Goal: Transaction & Acquisition: Purchase product/service

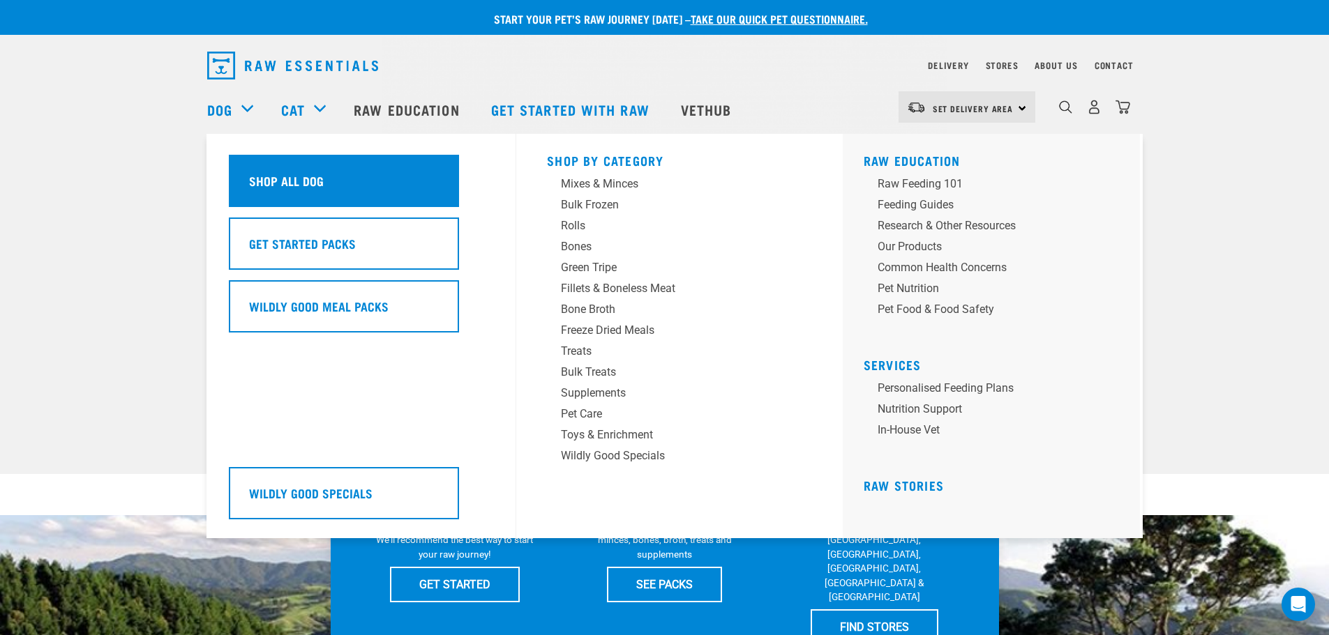
click at [262, 188] on h5 "Shop All Dog" at bounding box center [286, 181] width 75 height 18
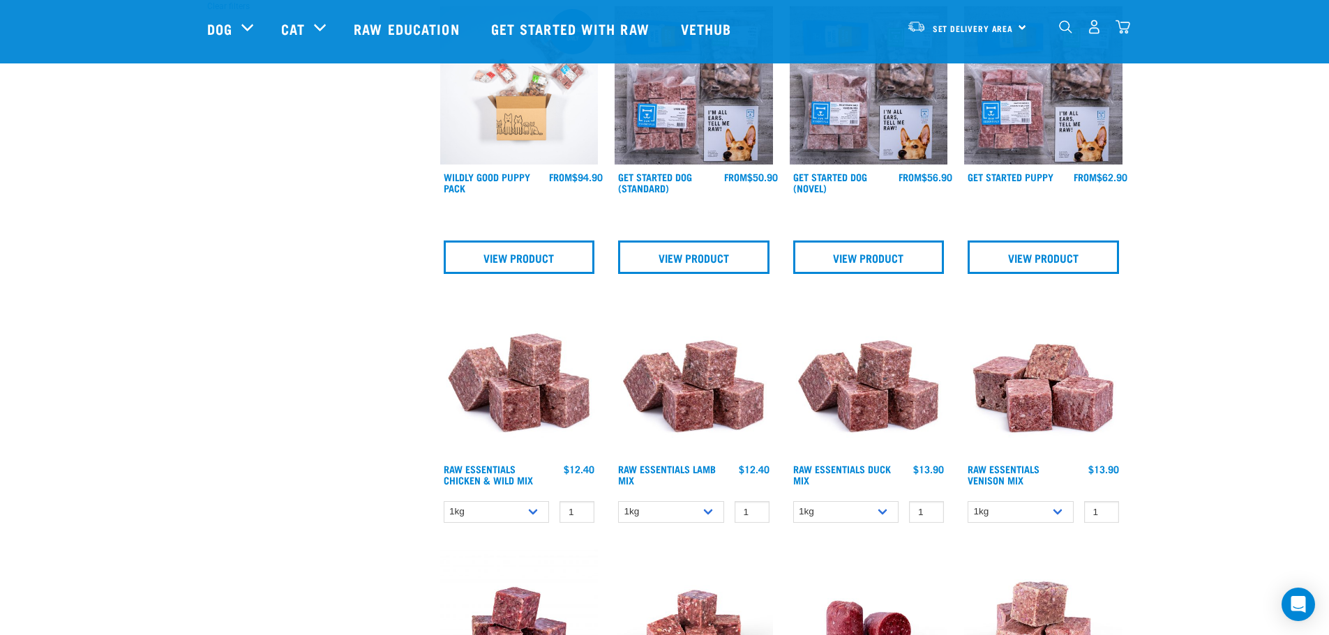
scroll to position [511, 0]
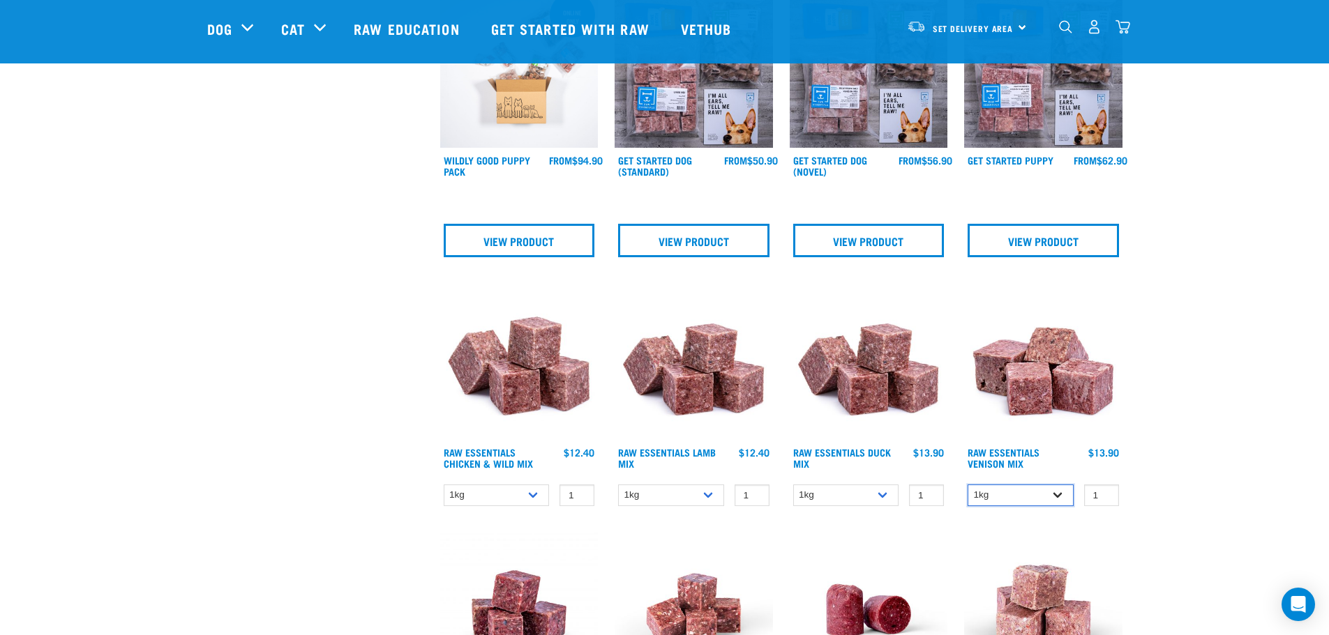
click at [1059, 501] on select "1kg 3kg" at bounding box center [1020, 496] width 106 height 22
select select "712"
click at [967, 485] on select "1kg 3kg" at bounding box center [1020, 496] width 106 height 22
click at [1062, 392] on img at bounding box center [1043, 361] width 158 height 158
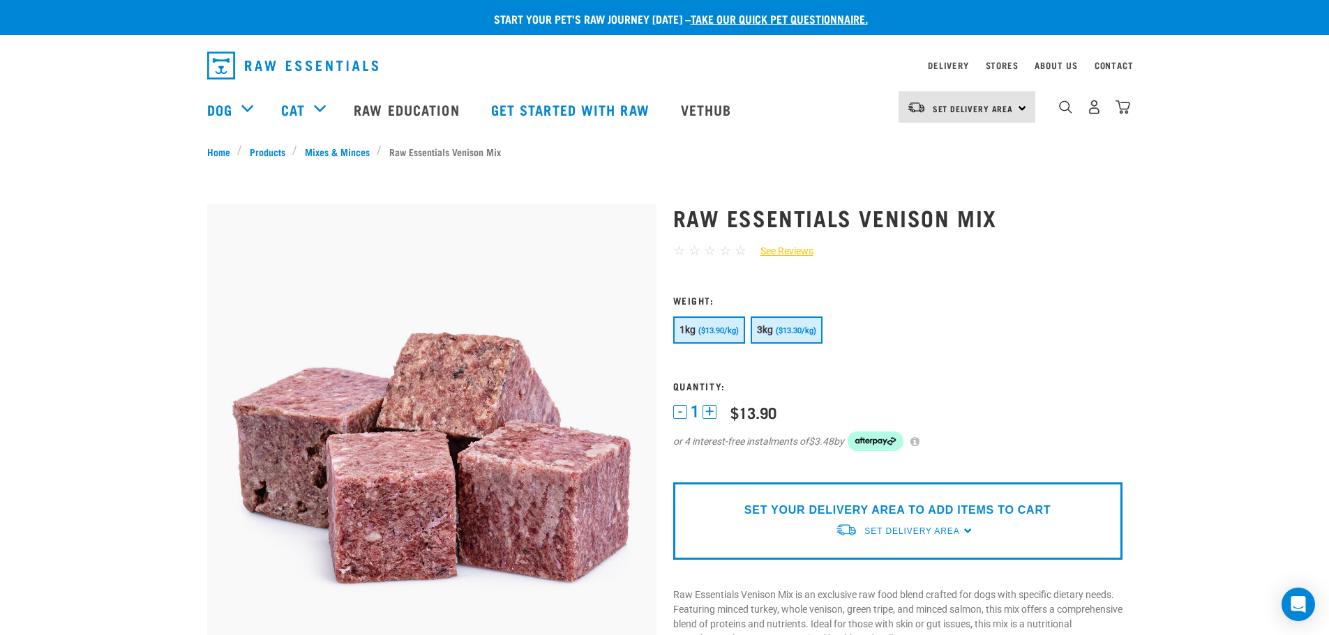
click at [801, 334] on span "($13.30/kg)" at bounding box center [796, 330] width 40 height 9
click at [940, 528] on span "Set Delivery Area" at bounding box center [911, 532] width 95 height 10
drag, startPoint x: 881, startPoint y: 564, endPoint x: 889, endPoint y: 568, distance: 8.7
click at [889, 568] on link "[GEOGRAPHIC_DATA]" at bounding box center [904, 563] width 139 height 23
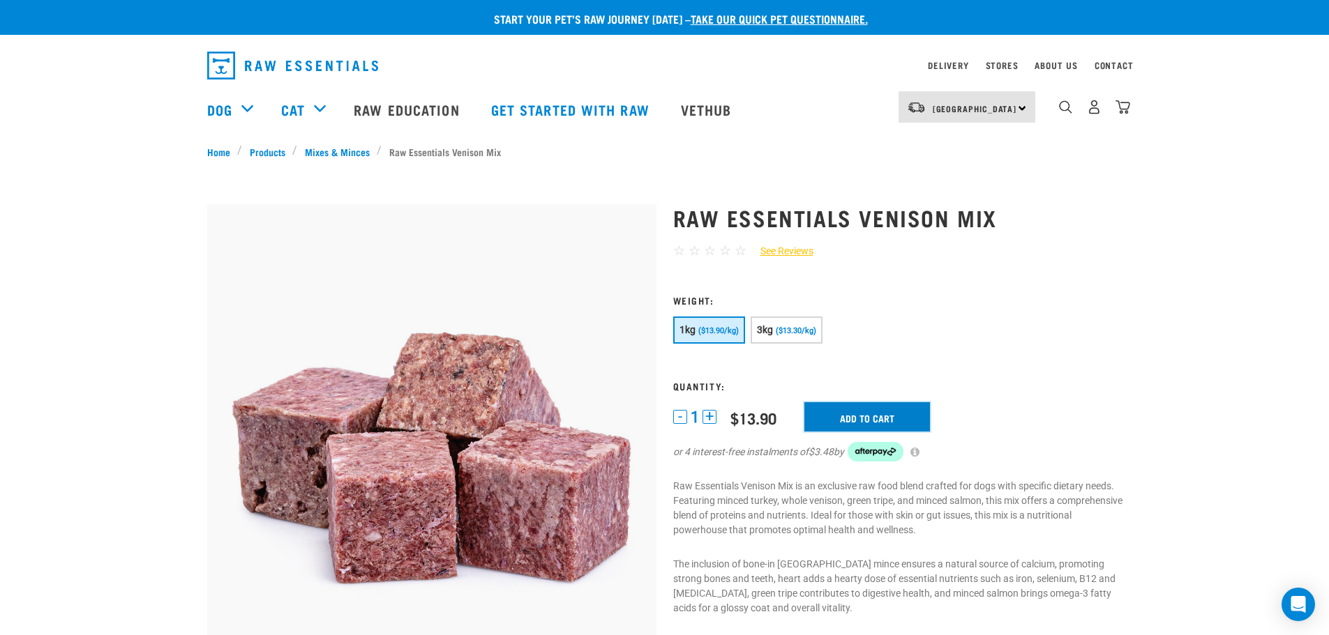
click at [908, 417] on input "Add to cart" at bounding box center [867, 416] width 126 height 29
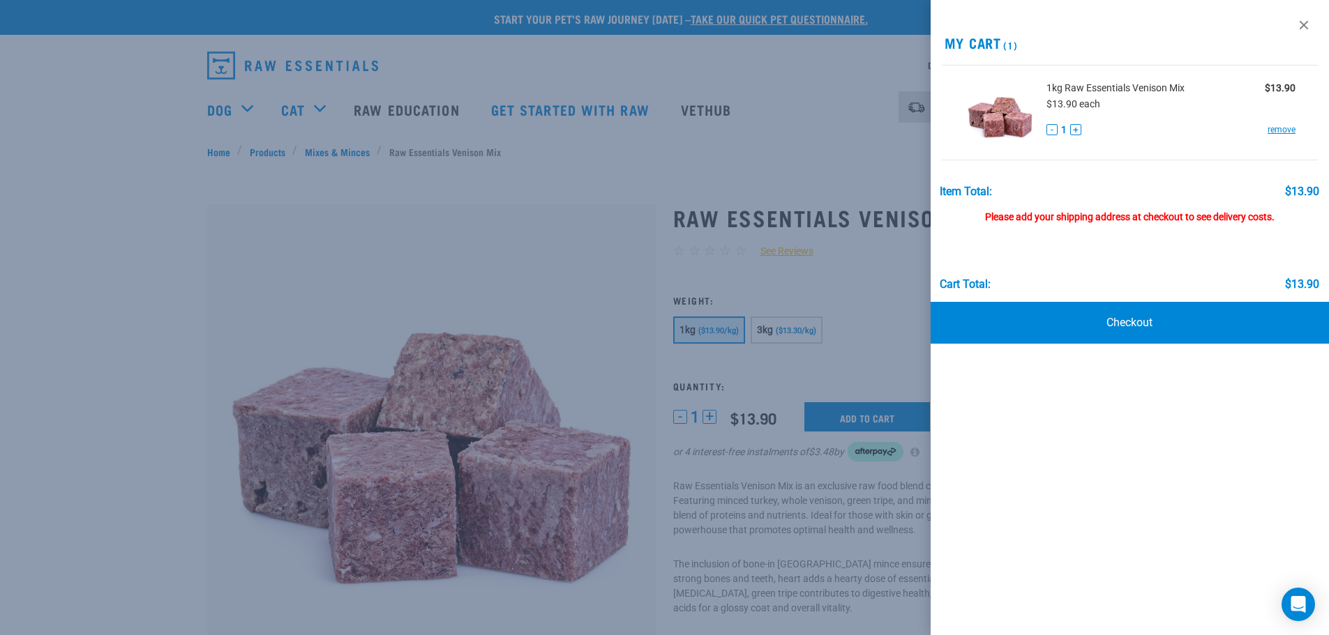
drag, startPoint x: 297, startPoint y: 173, endPoint x: 306, endPoint y: 170, distance: 9.5
click at [298, 173] on div at bounding box center [664, 317] width 1329 height 635
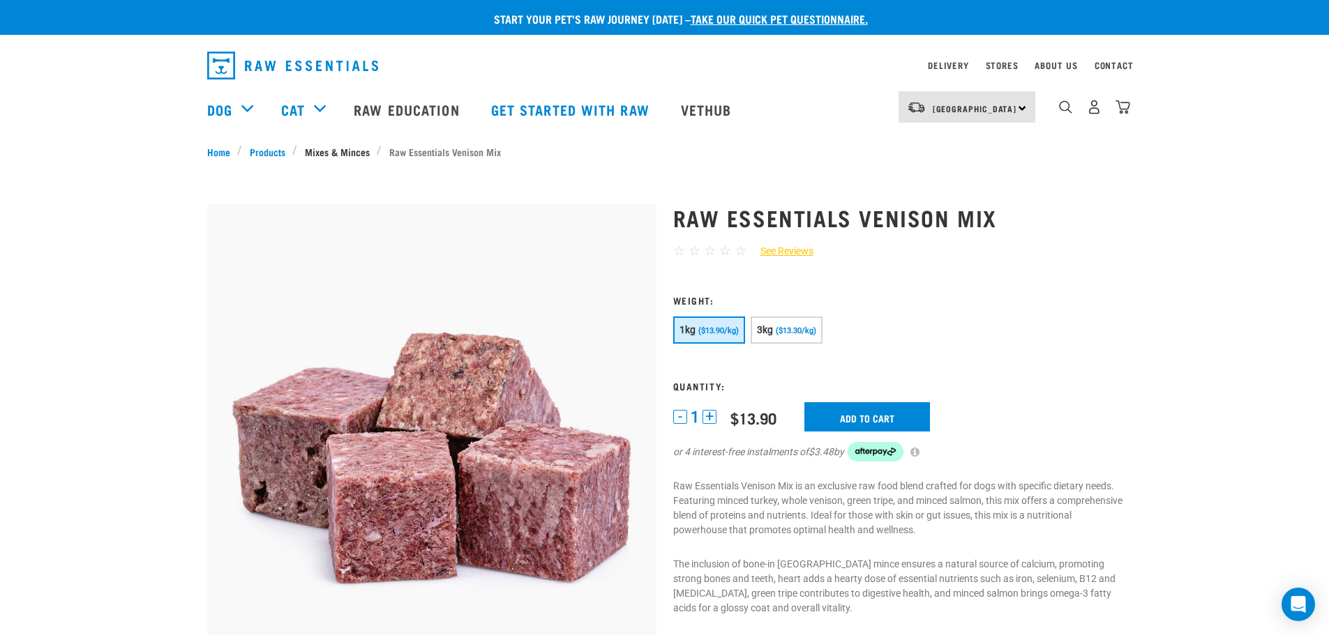
click at [333, 150] on link "Mixes & Minces" at bounding box center [337, 151] width 80 height 15
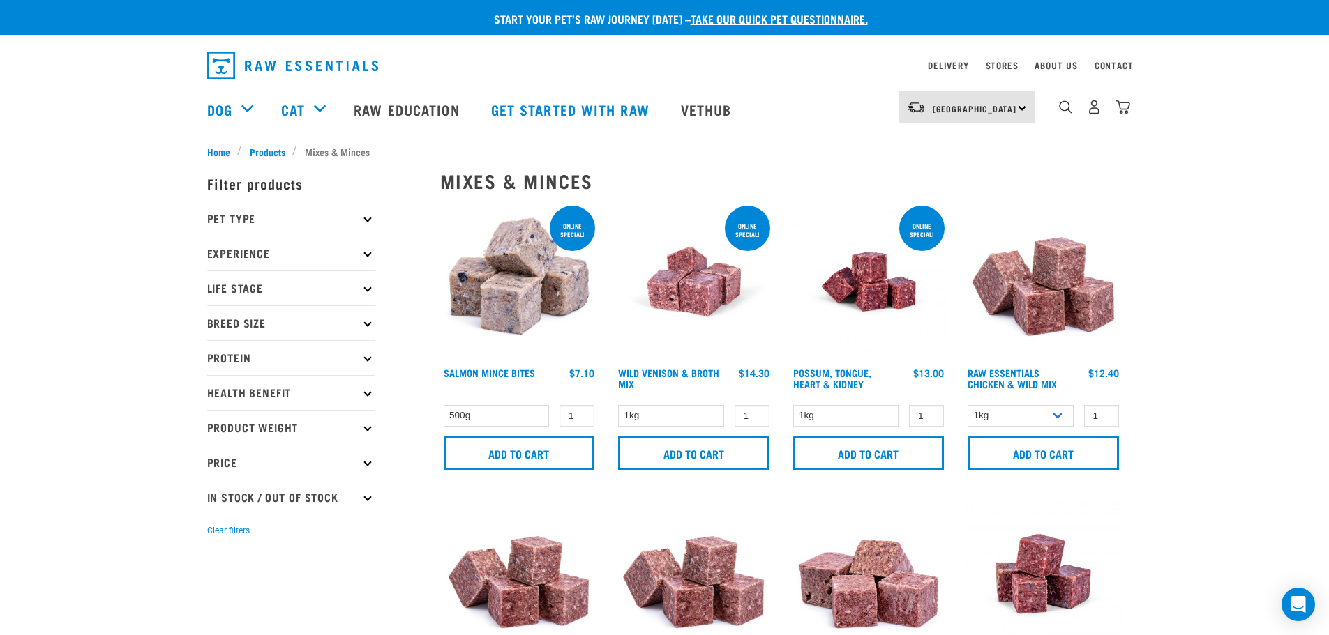
scroll to position [47, 0]
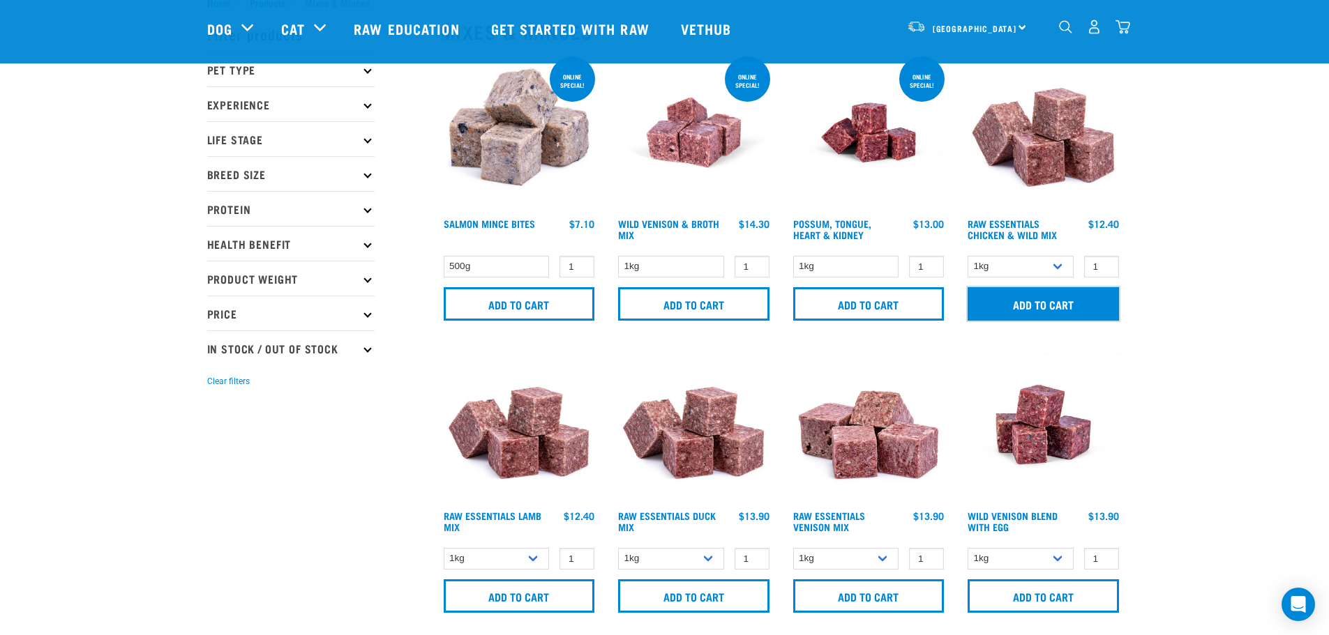
click at [1029, 296] on input "Add to cart" at bounding box center [1042, 303] width 151 height 33
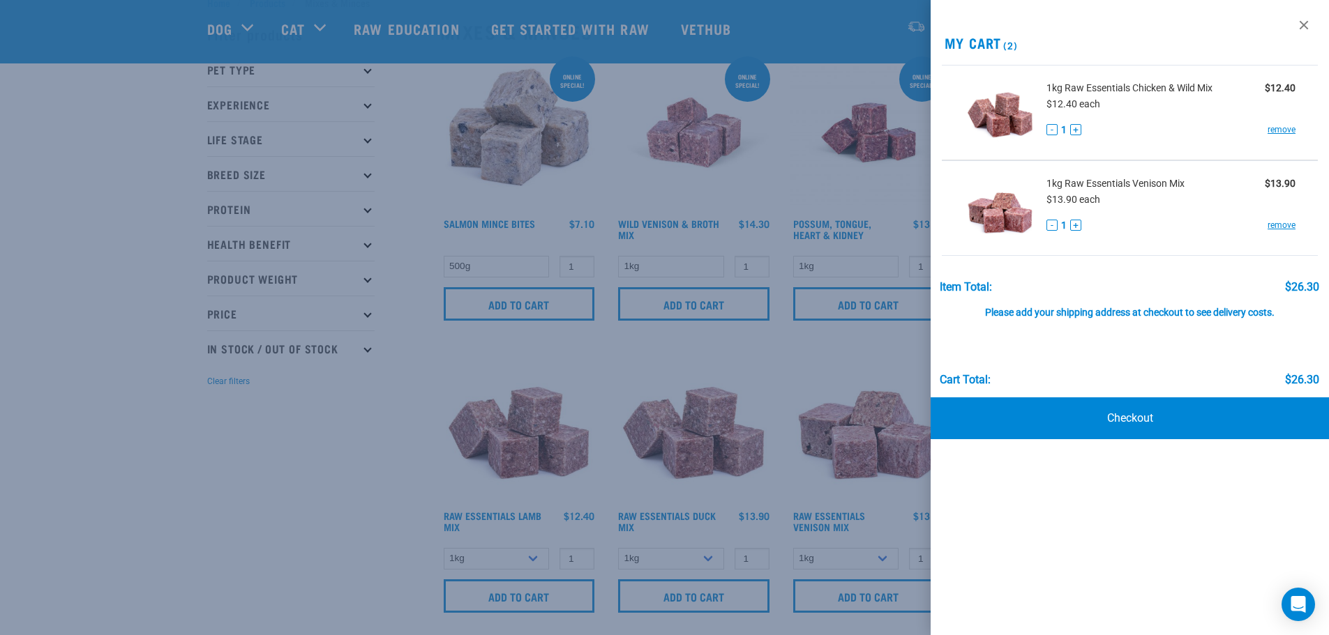
click at [820, 354] on div at bounding box center [664, 317] width 1329 height 635
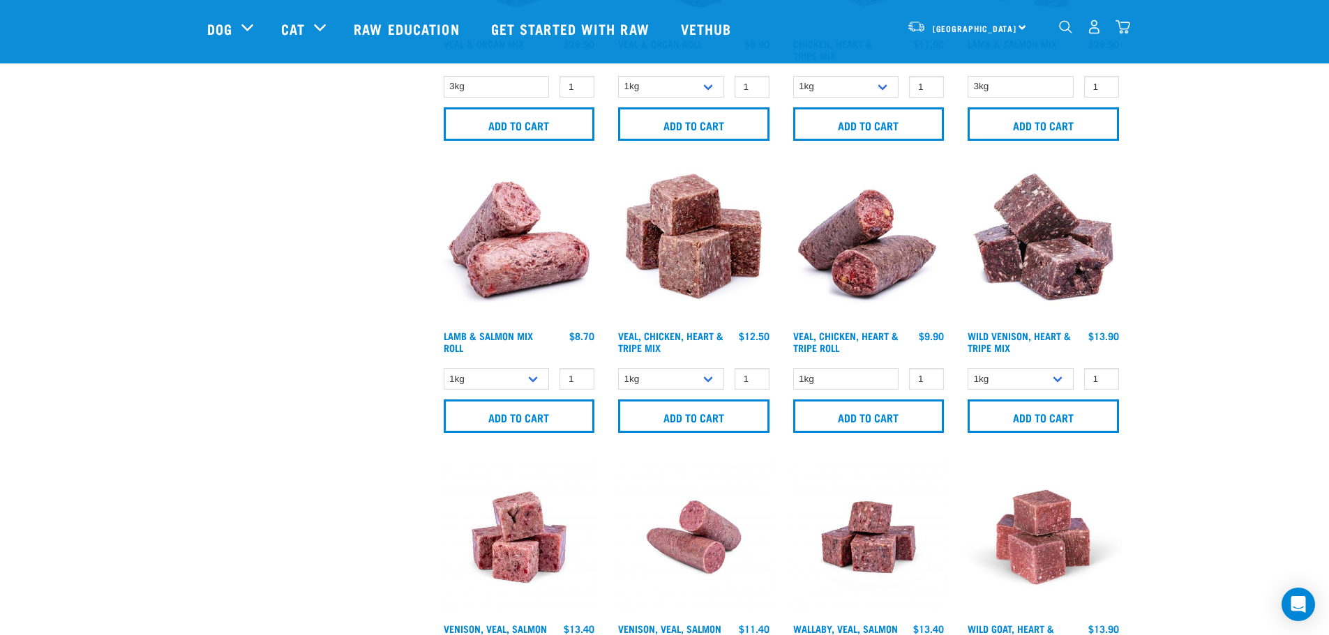
scroll to position [930, 0]
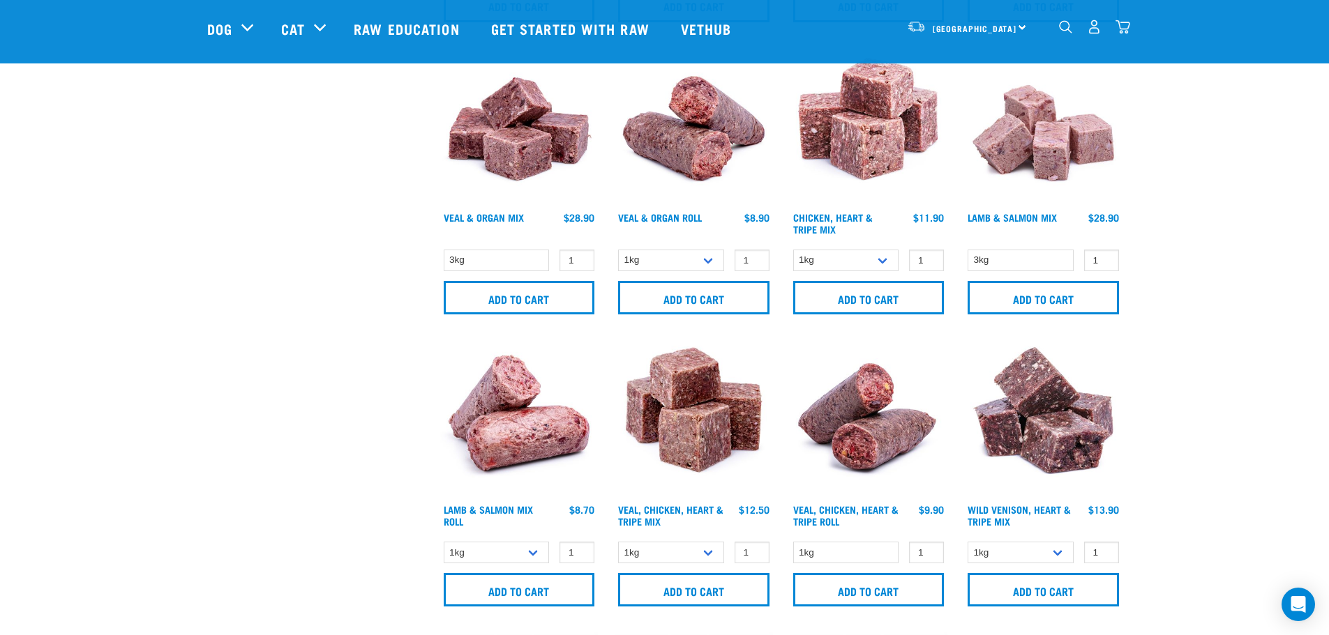
click at [1058, 33] on div "dropdown navigation" at bounding box center [1065, 27] width 15 height 15
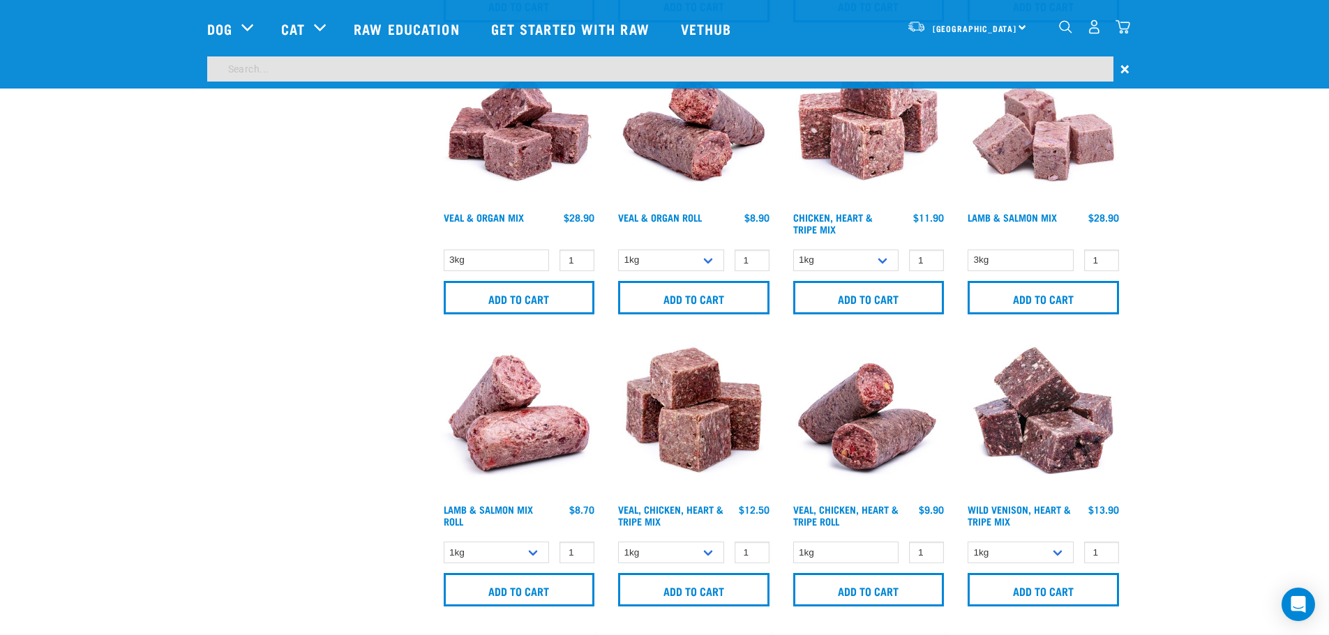
scroll to position [888, 0]
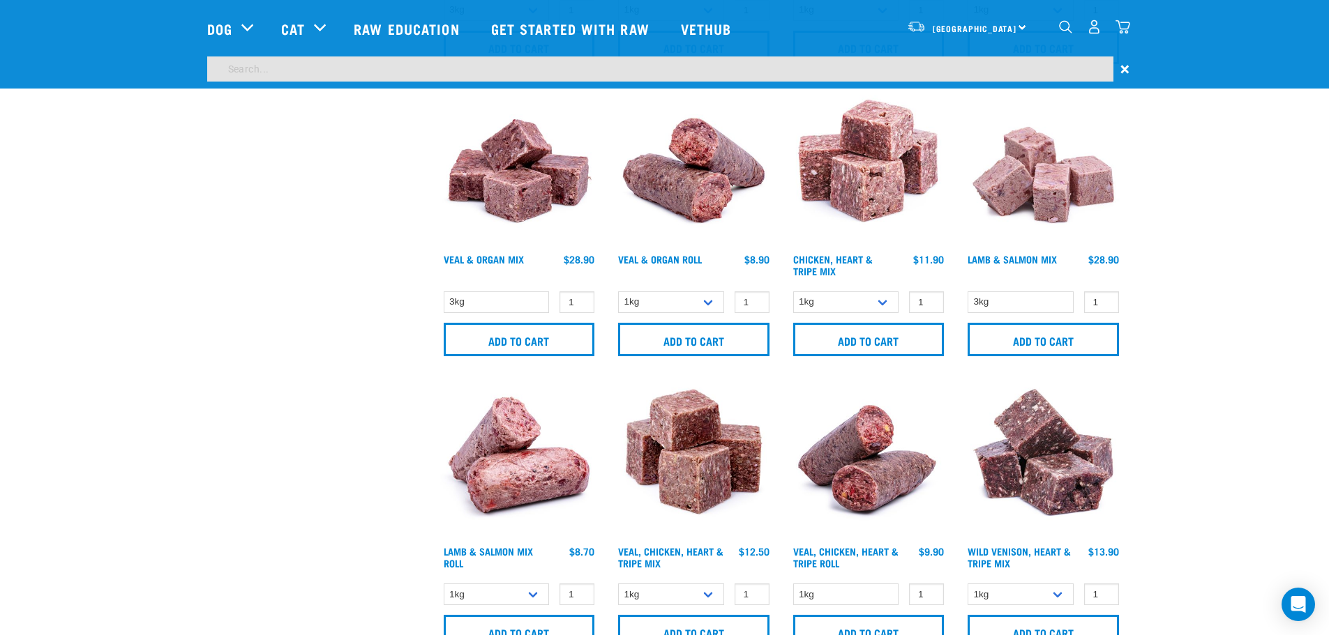
click at [300, 70] on input "search" at bounding box center [660, 68] width 906 height 25
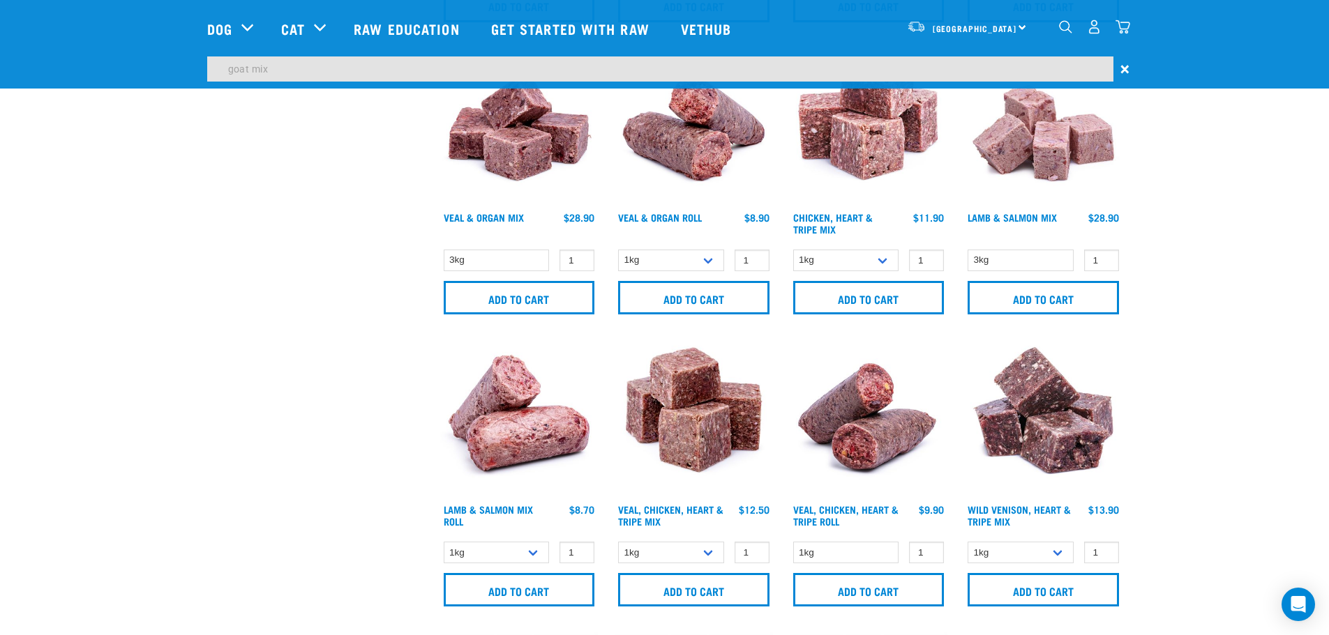
type input "goat mix"
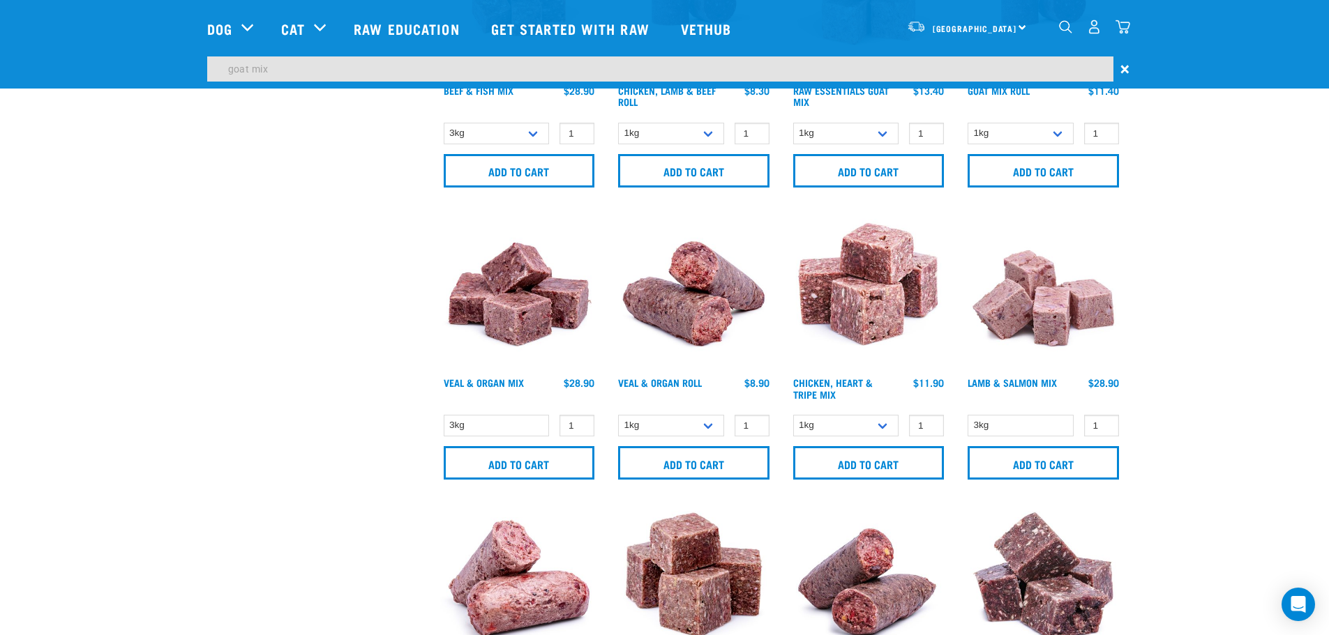
scroll to position [656, 0]
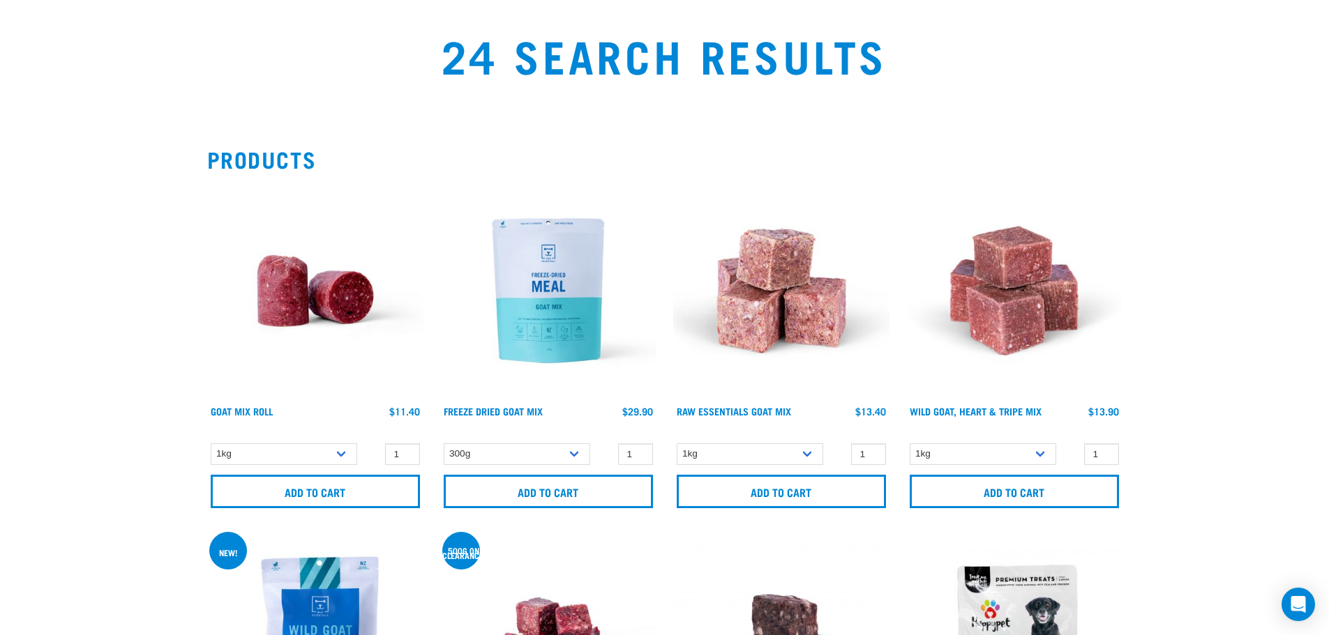
scroll to position [139, 0]
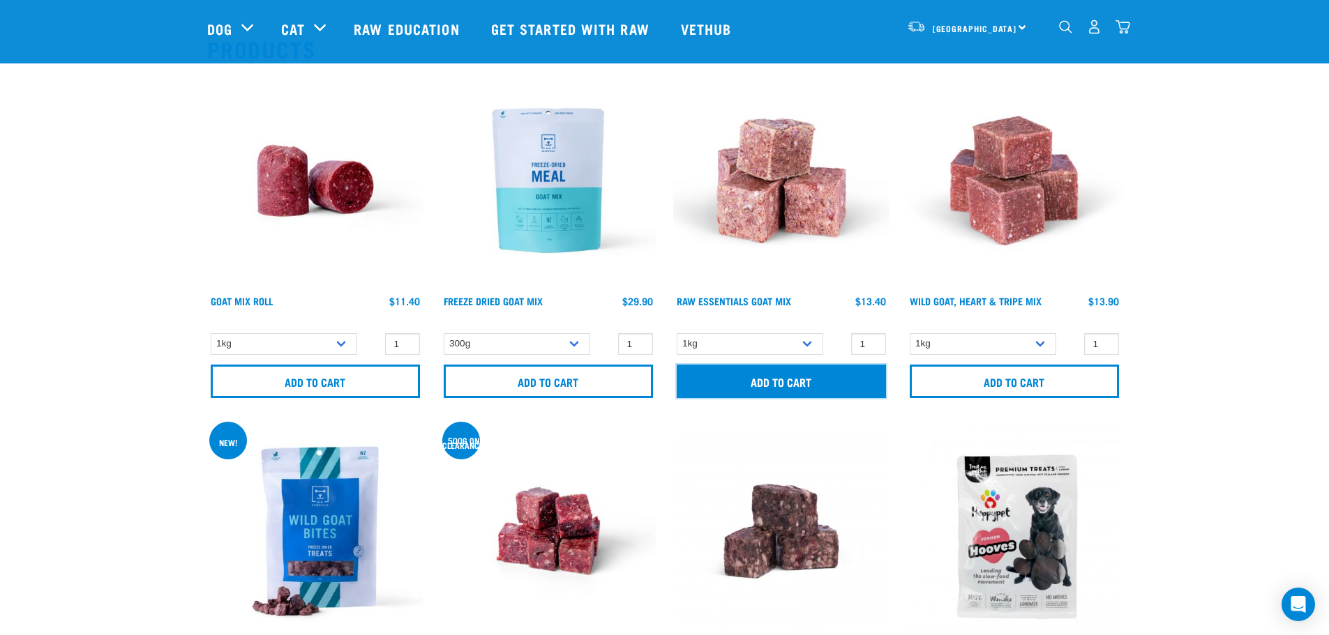
click at [795, 382] on input "Add to cart" at bounding box center [781, 381] width 209 height 33
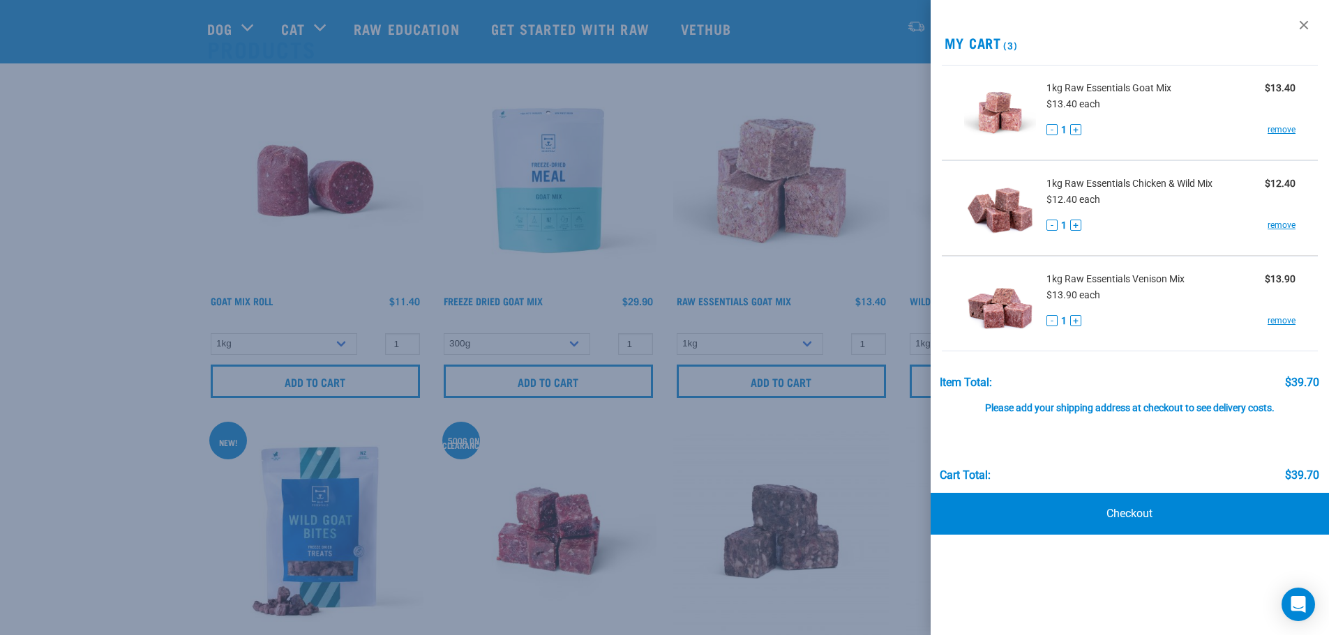
click at [719, 93] on div at bounding box center [664, 317] width 1329 height 635
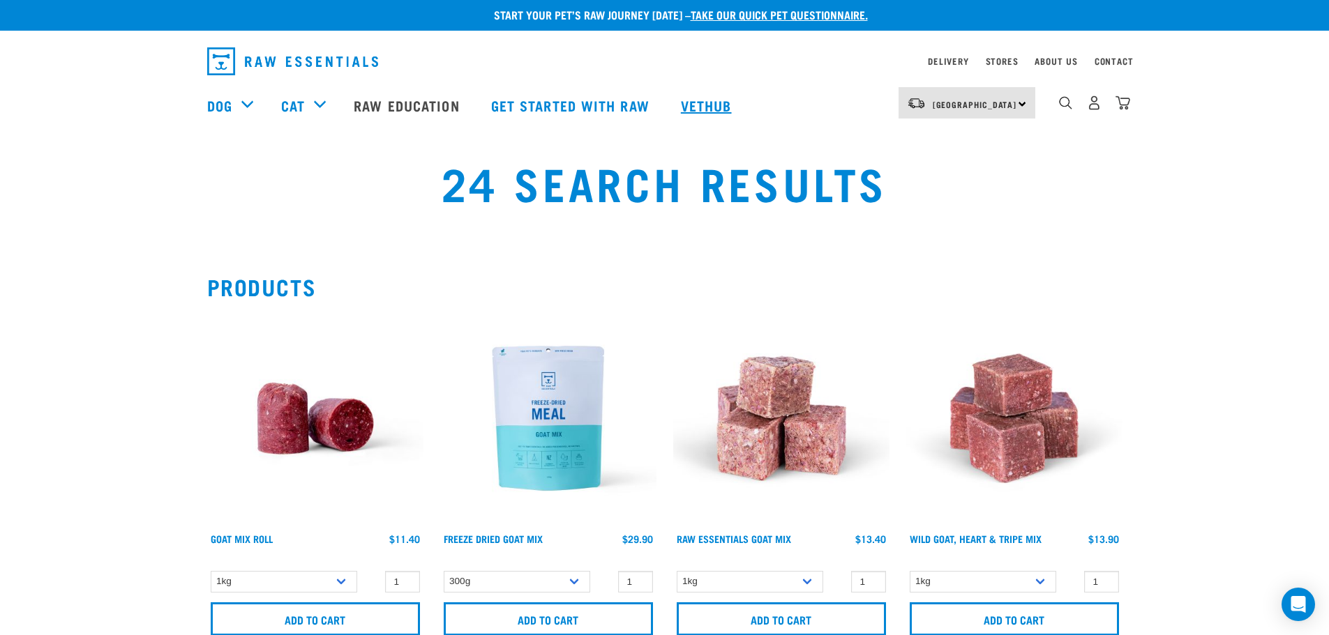
scroll to position [0, 0]
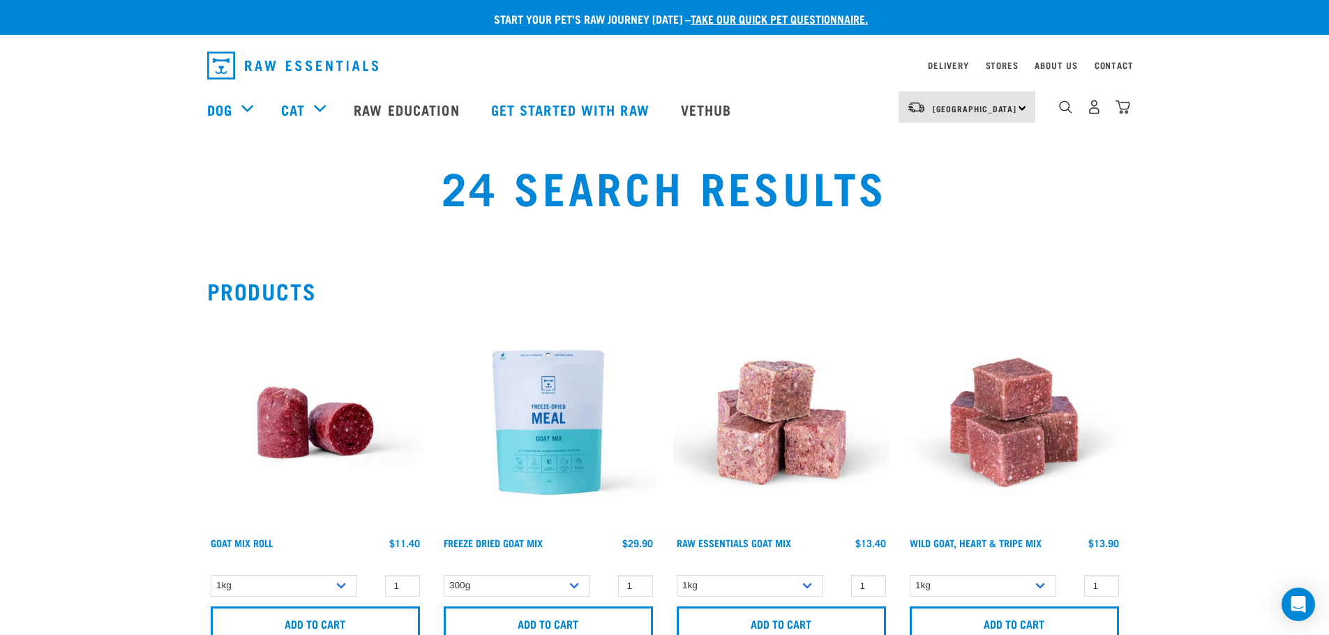
click at [1055, 112] on div "3" at bounding box center [1083, 110] width 96 height 56
click at [1063, 110] on img "dropdown navigation" at bounding box center [1065, 106] width 13 height 13
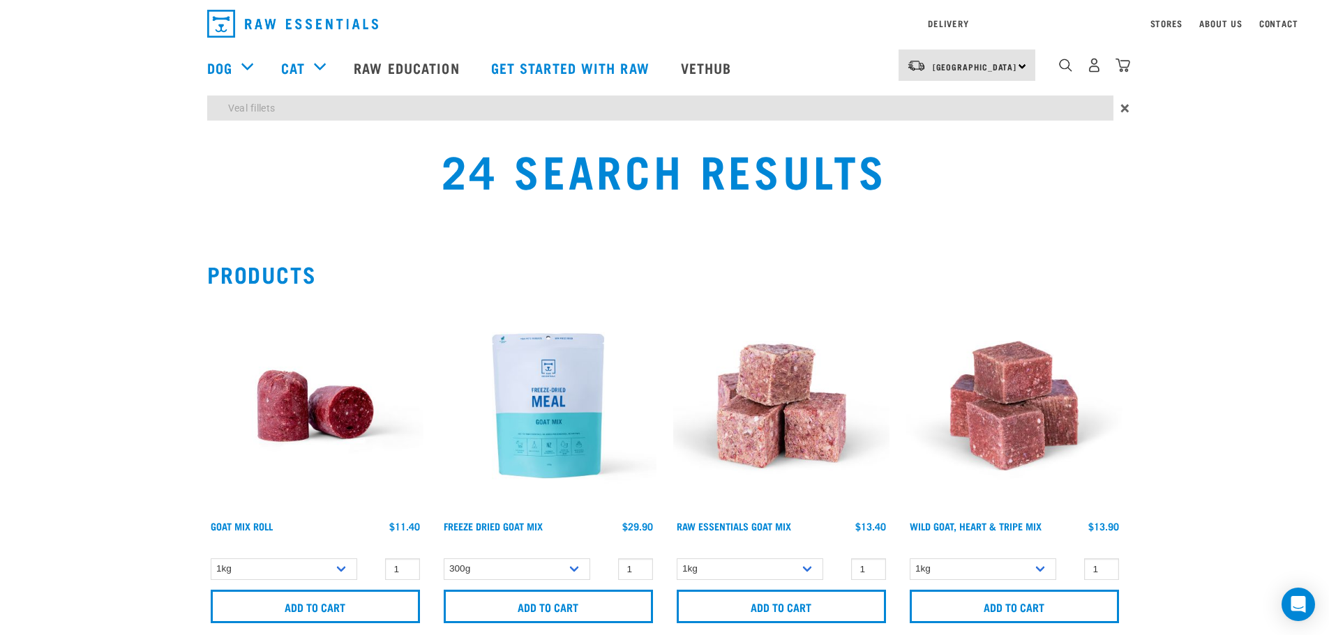
type input "Veal fillets"
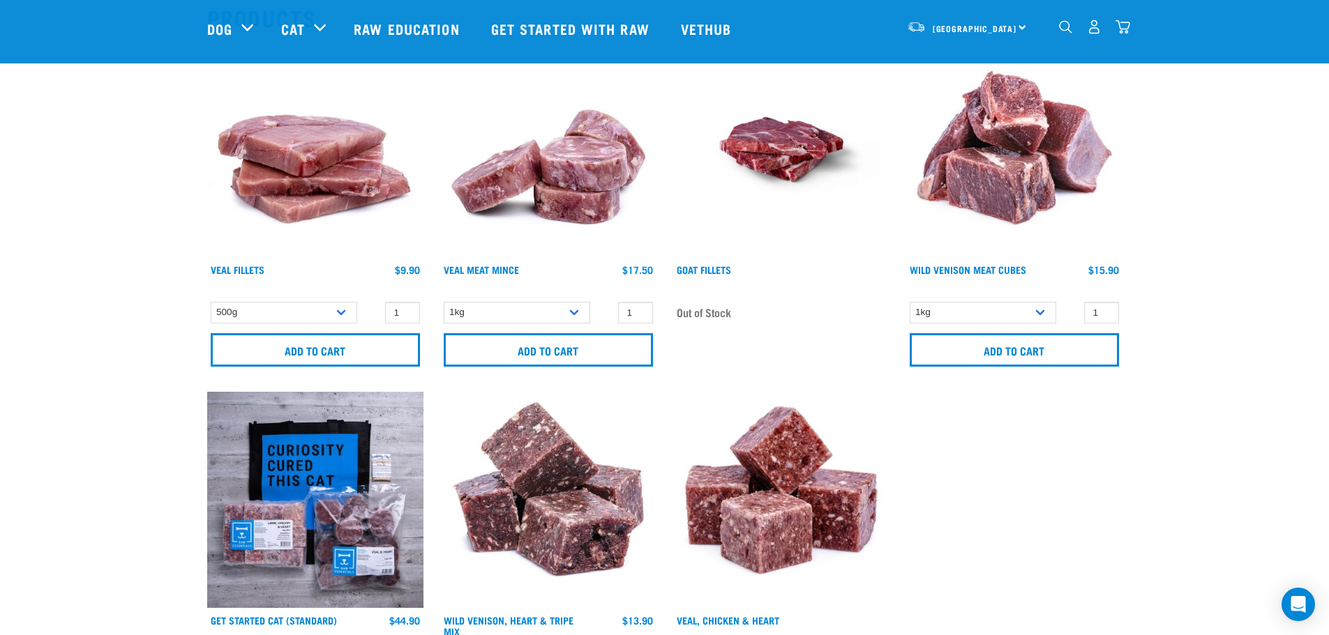
scroll to position [186, 0]
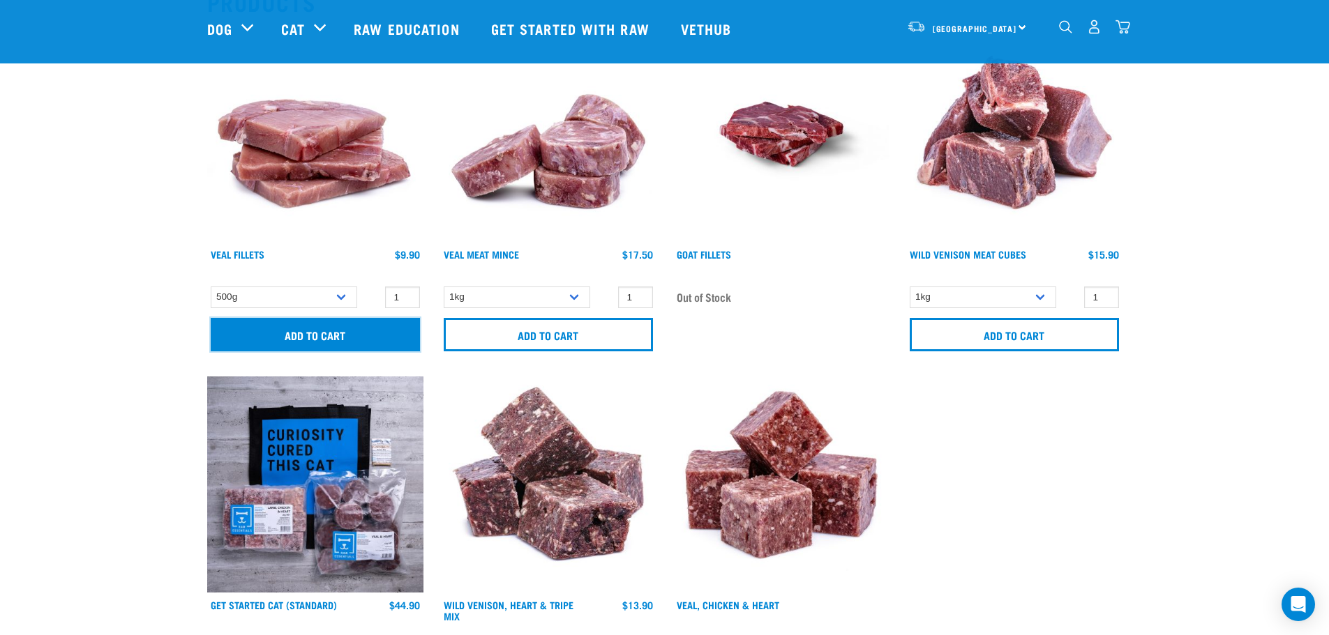
click at [292, 335] on input "Add to cart" at bounding box center [315, 334] width 209 height 33
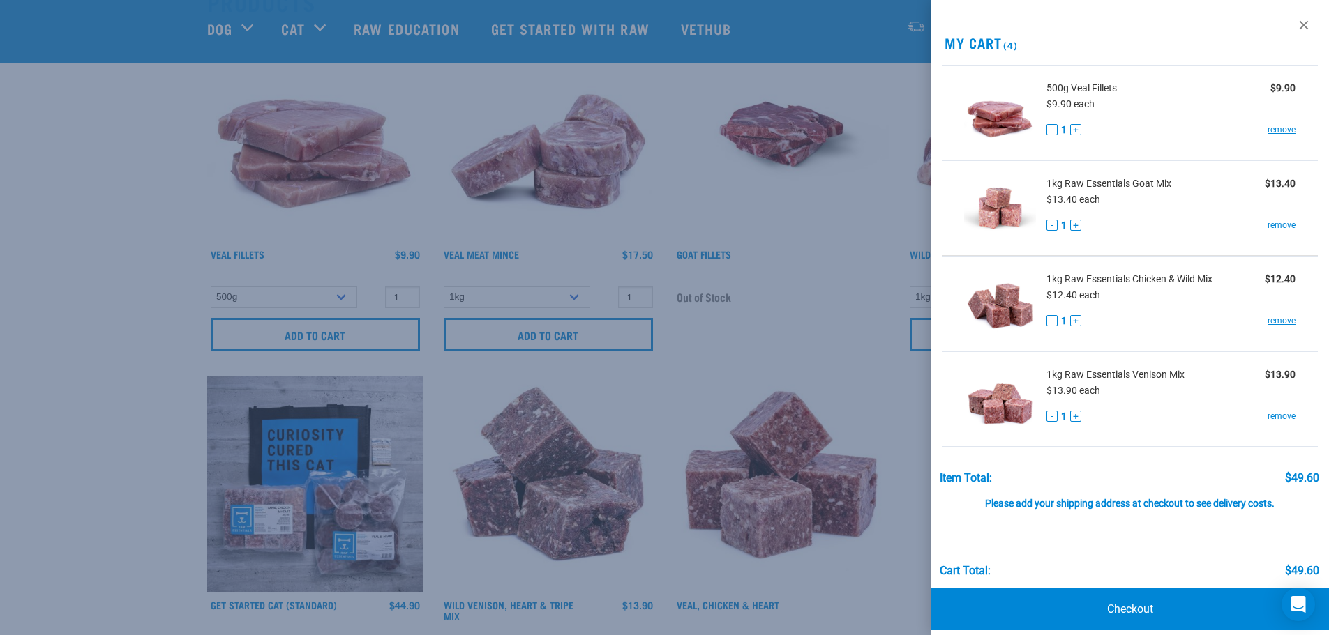
click at [1069, 31] on div "View past orders / re-order My Cart (4) 500g Veal Fillets $9.90 $9.90 each - 1 …" at bounding box center [1129, 317] width 399 height 635
click at [657, 84] on div at bounding box center [664, 317] width 1329 height 635
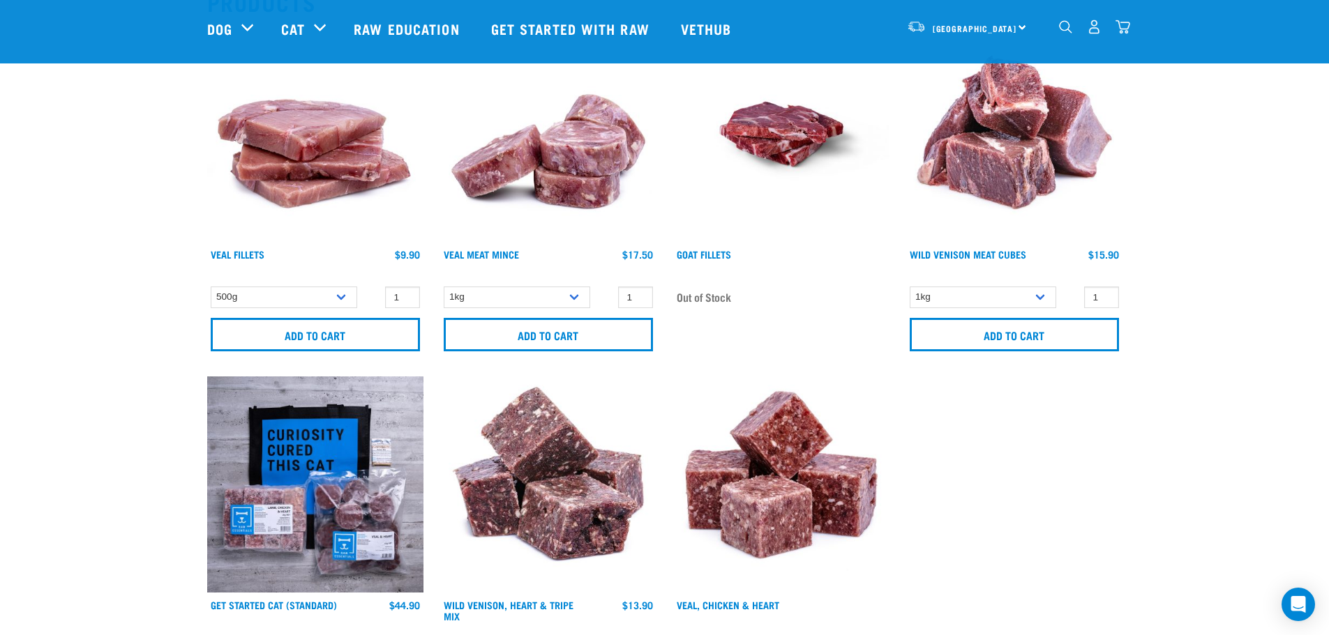
click at [1059, 28] on img "dropdown navigation" at bounding box center [1065, 26] width 13 height 13
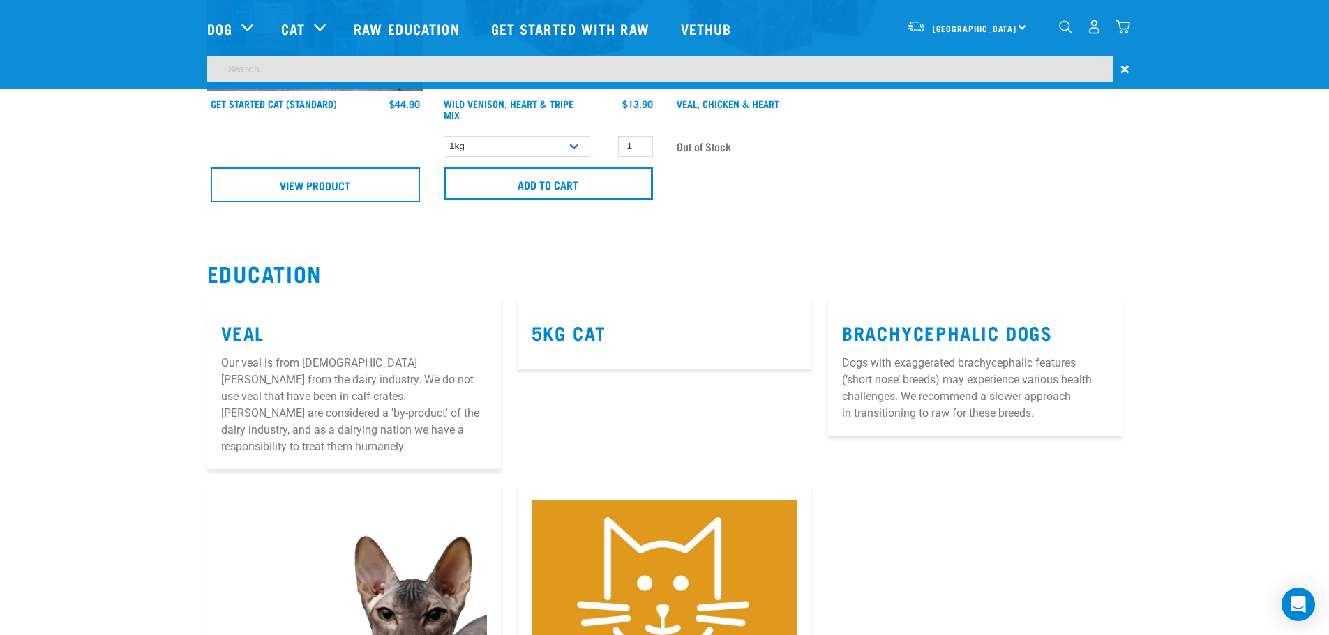
scroll to position [742, 0]
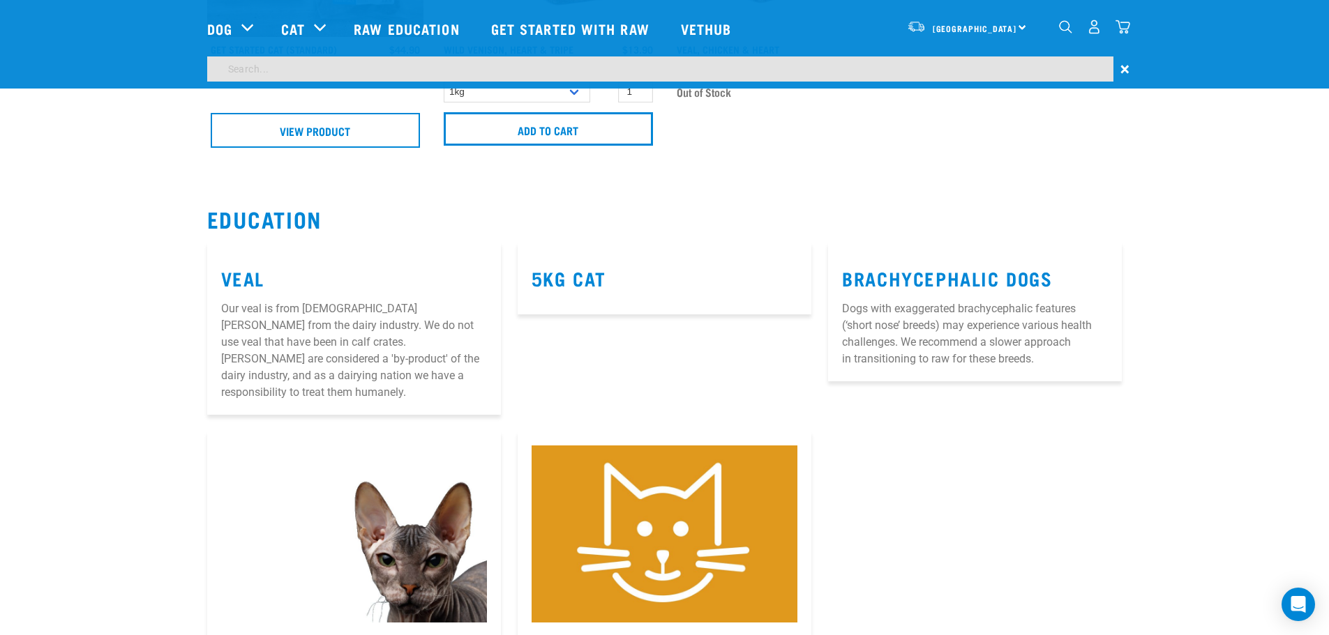
click at [536, 68] on input "search" at bounding box center [660, 68] width 906 height 25
type input "duck necks"
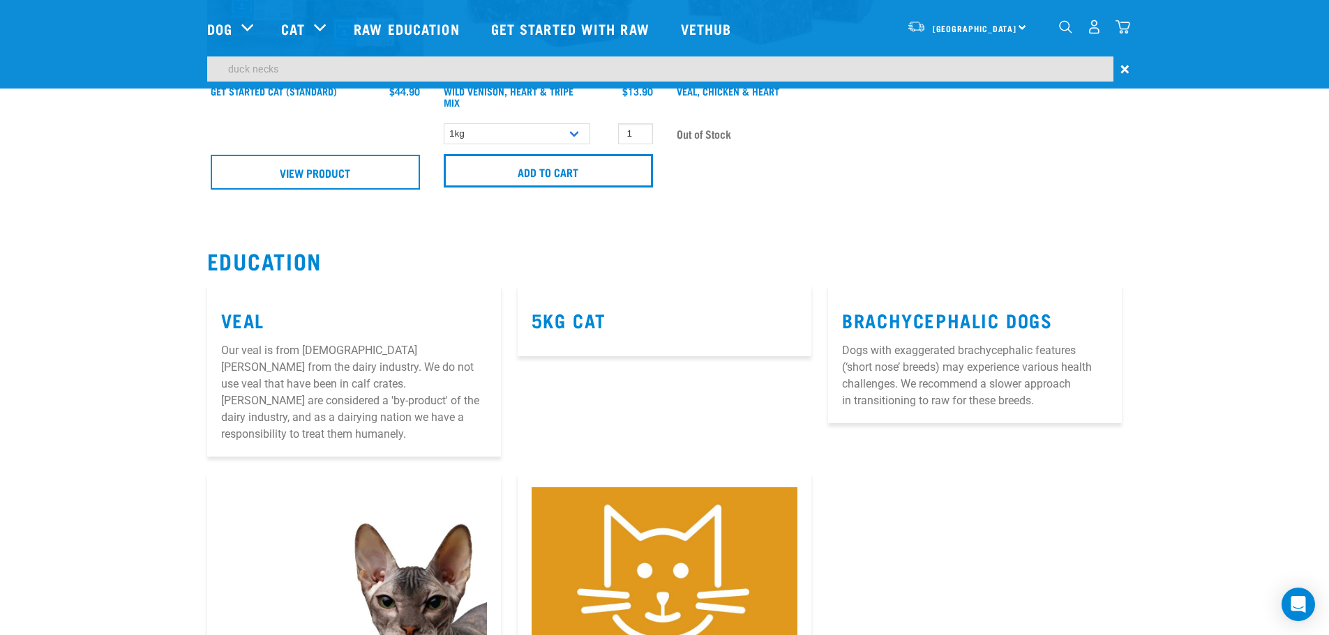
scroll to position [742, 0]
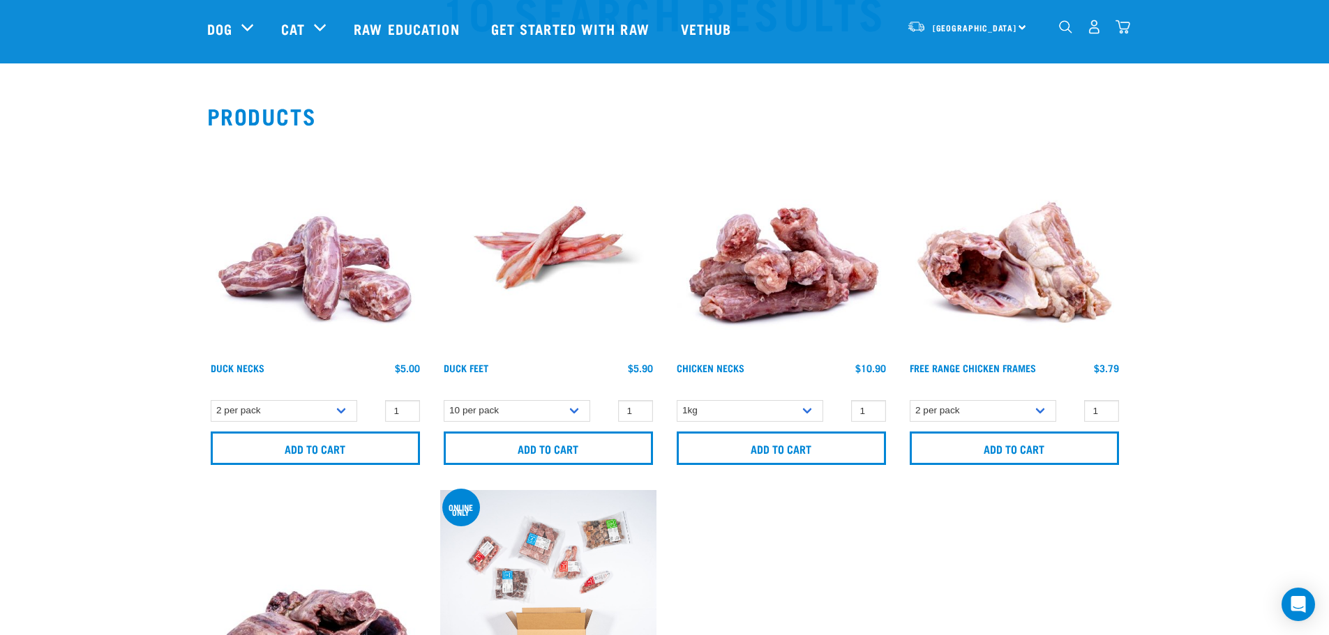
scroll to position [93, 0]
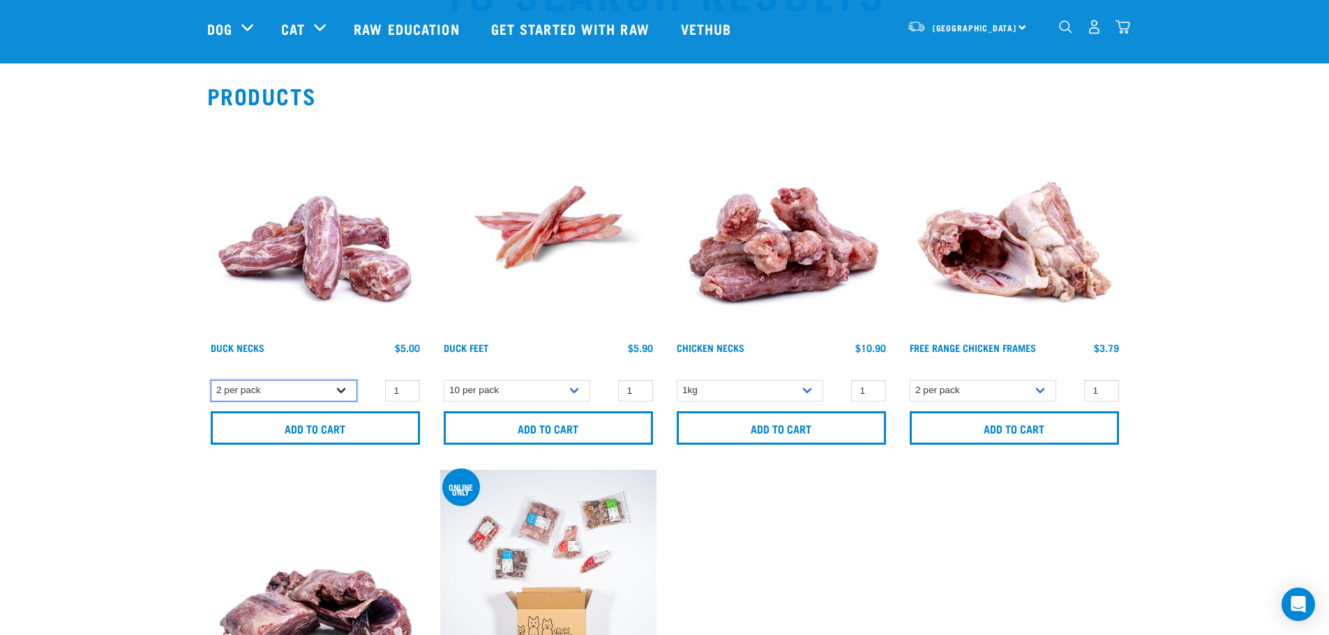
click at [322, 390] on select "2 per pack 6 per pack" at bounding box center [284, 391] width 146 height 22
select select "810"
click at [211, 380] on select "2 per pack 6 per pack" at bounding box center [284, 391] width 146 height 22
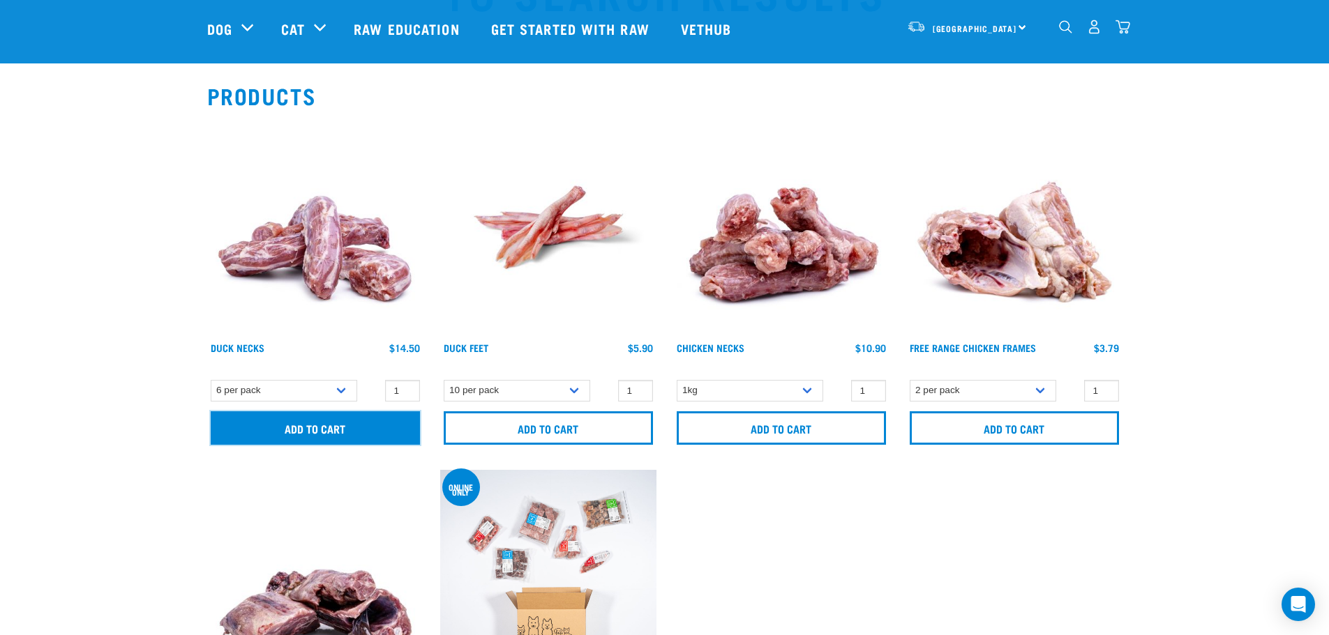
click at [301, 427] on input "Add to cart" at bounding box center [315, 428] width 209 height 33
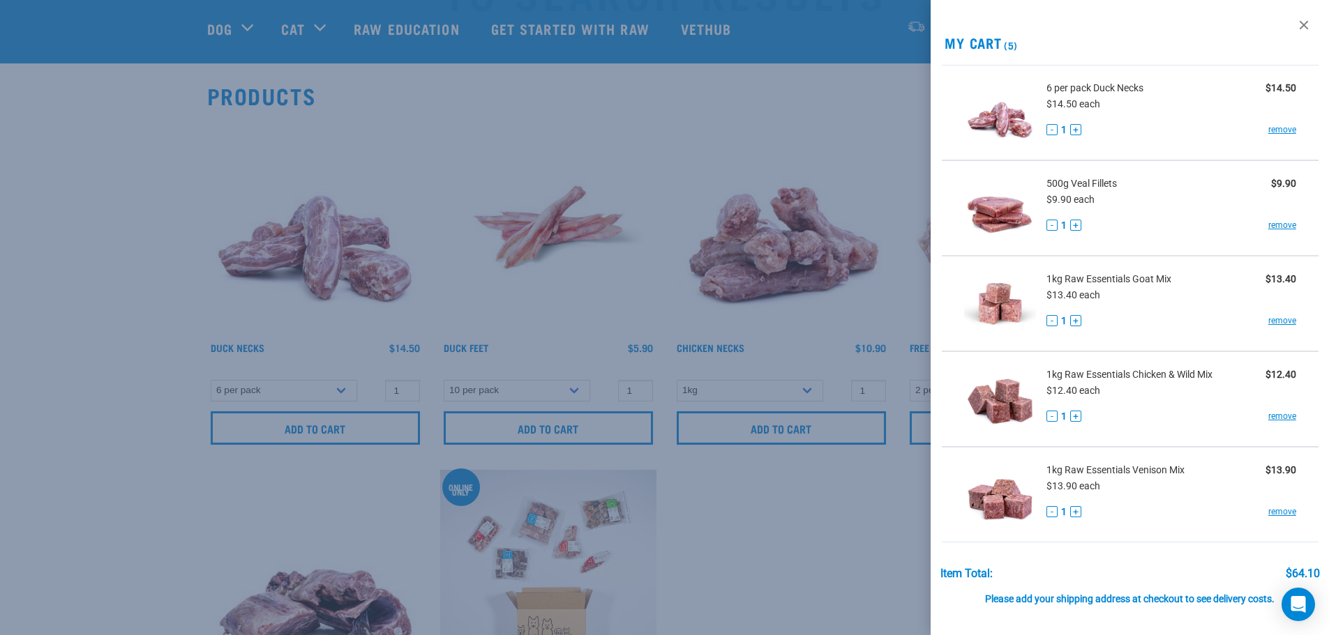
click at [800, 67] on div at bounding box center [664, 317] width 1329 height 635
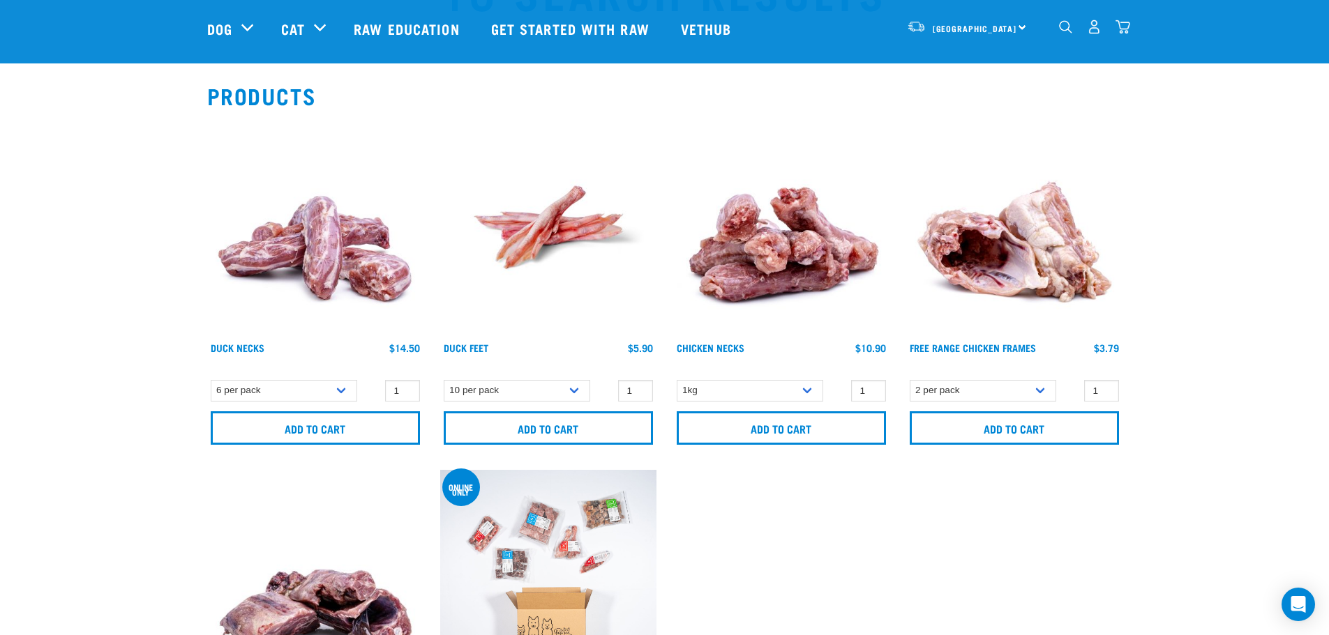
click at [1060, 22] on div "dropdown navigation" at bounding box center [1065, 27] width 15 height 15
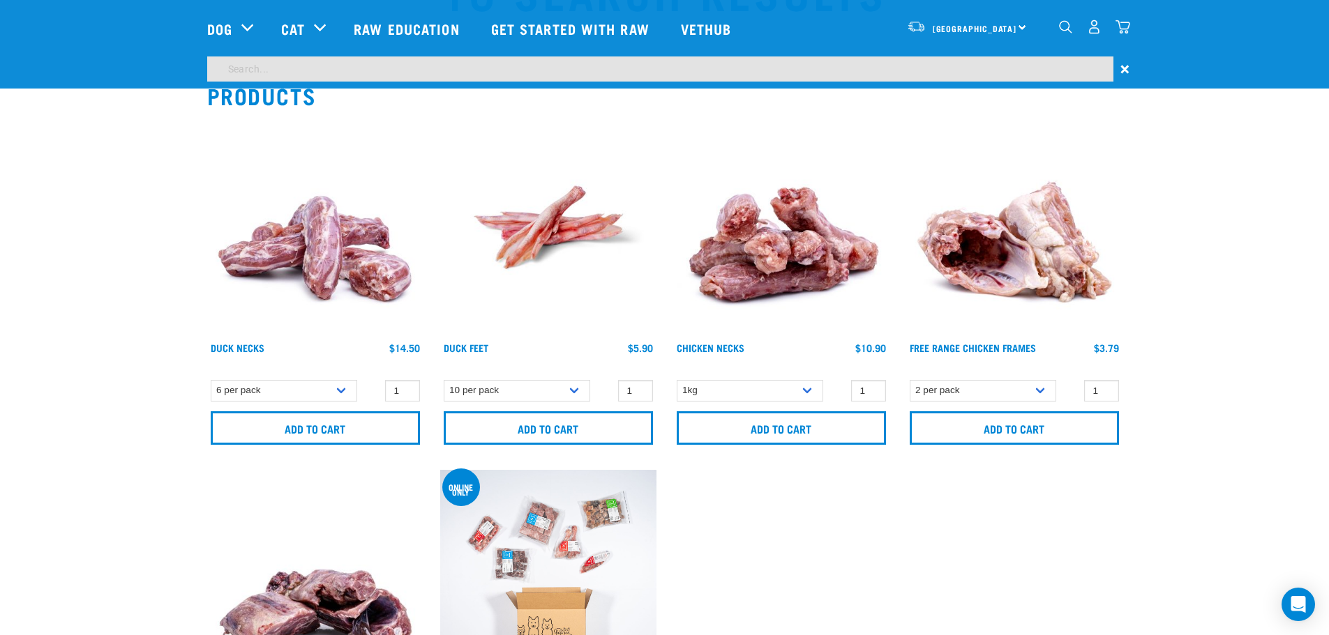
click at [317, 69] on input "search" at bounding box center [660, 68] width 906 height 25
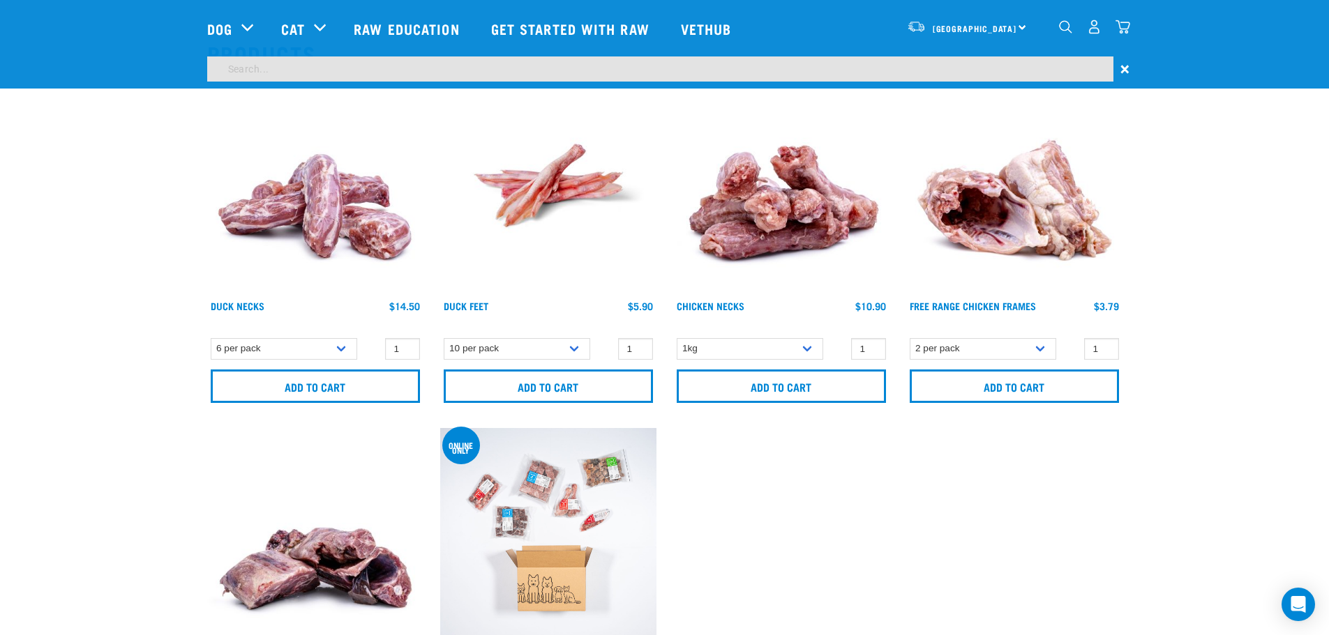
scroll to position [51, 0]
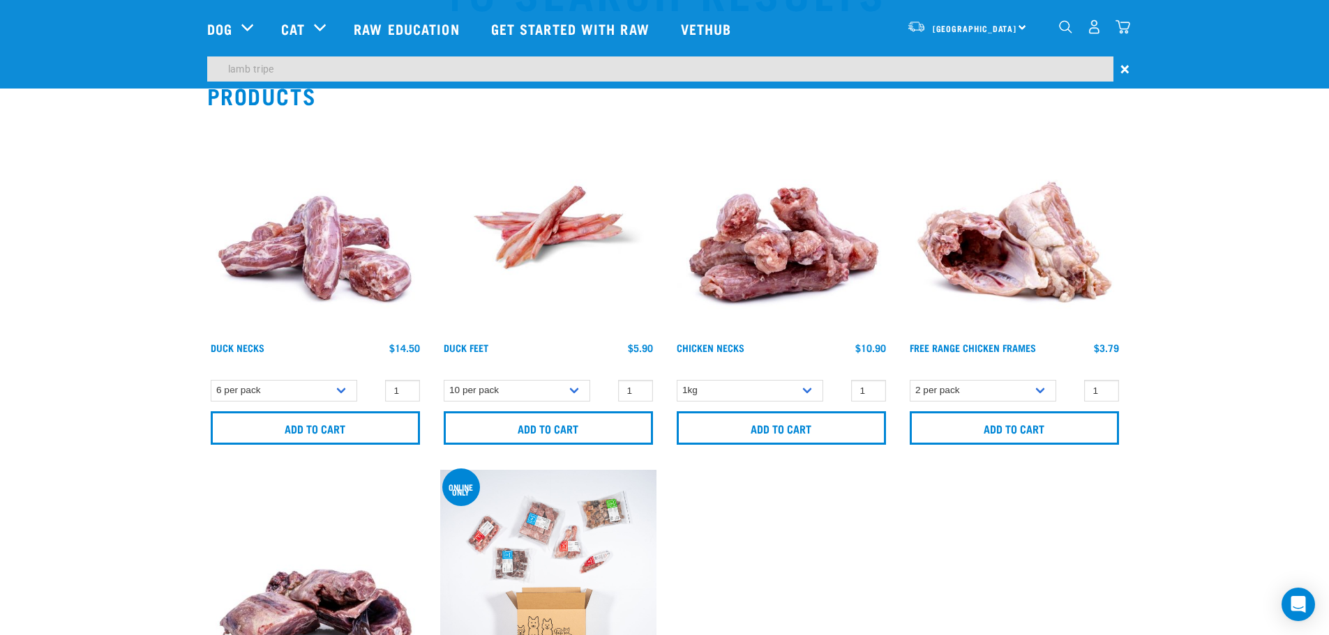
click at [225, 70] on input "lamb tripe" at bounding box center [660, 68] width 906 height 25
type input "grlamb tripe"
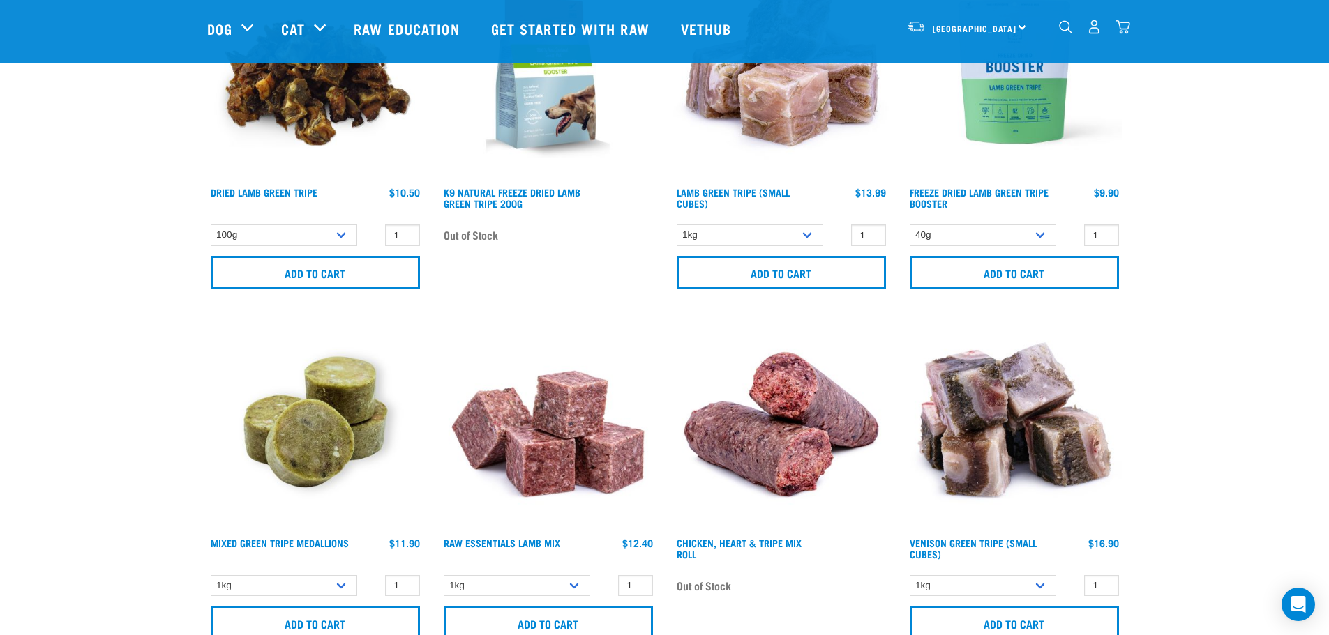
scroll to position [232, 0]
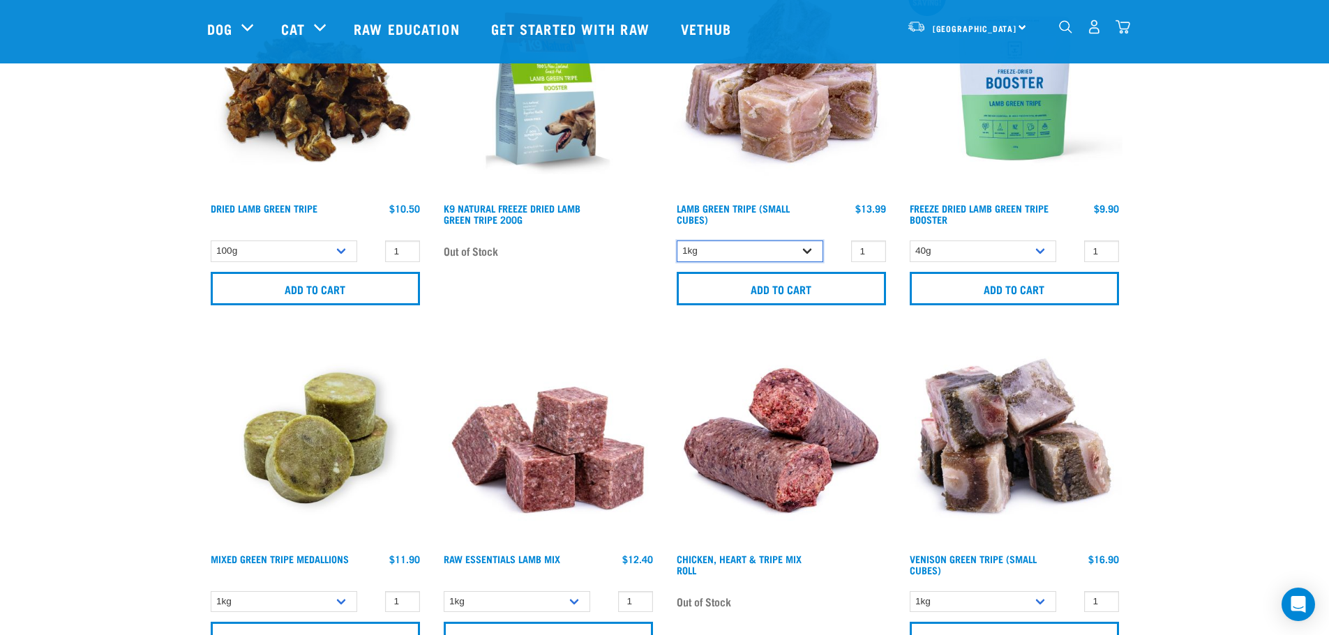
click at [799, 255] on select "1kg 3kg" at bounding box center [750, 252] width 146 height 22
select select "344959"
click at [677, 241] on select "1kg 3kg" at bounding box center [750, 252] width 146 height 22
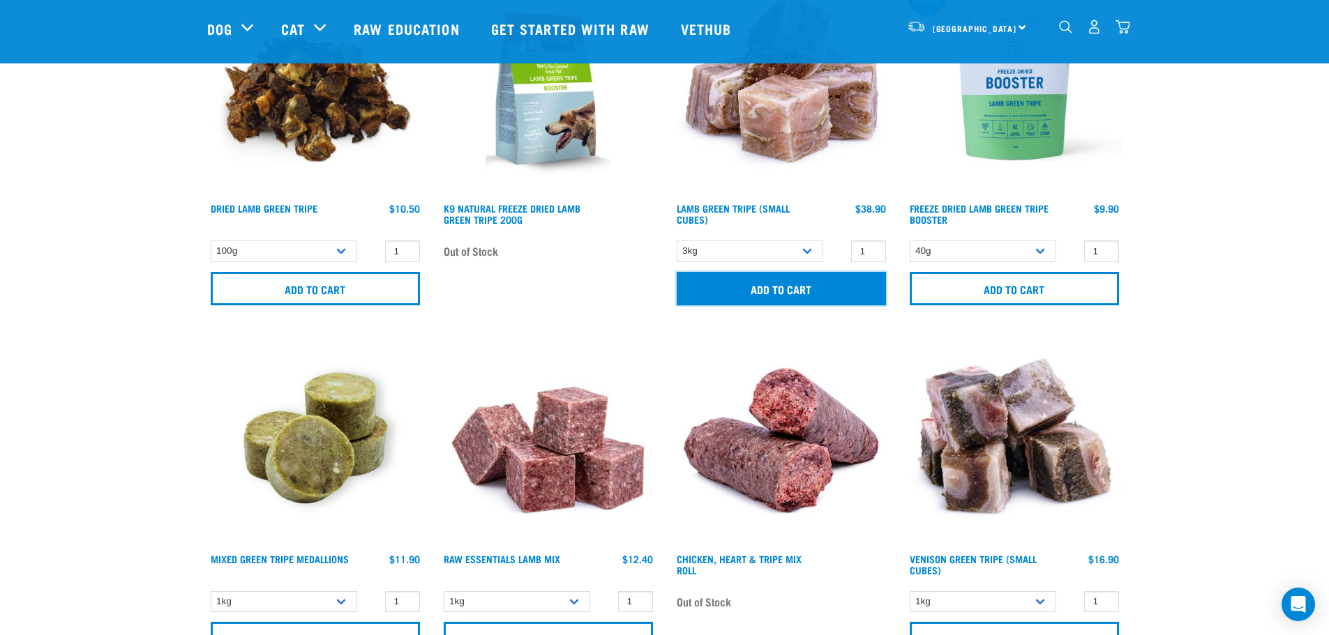
click at [768, 296] on input "Add to cart" at bounding box center [781, 288] width 209 height 33
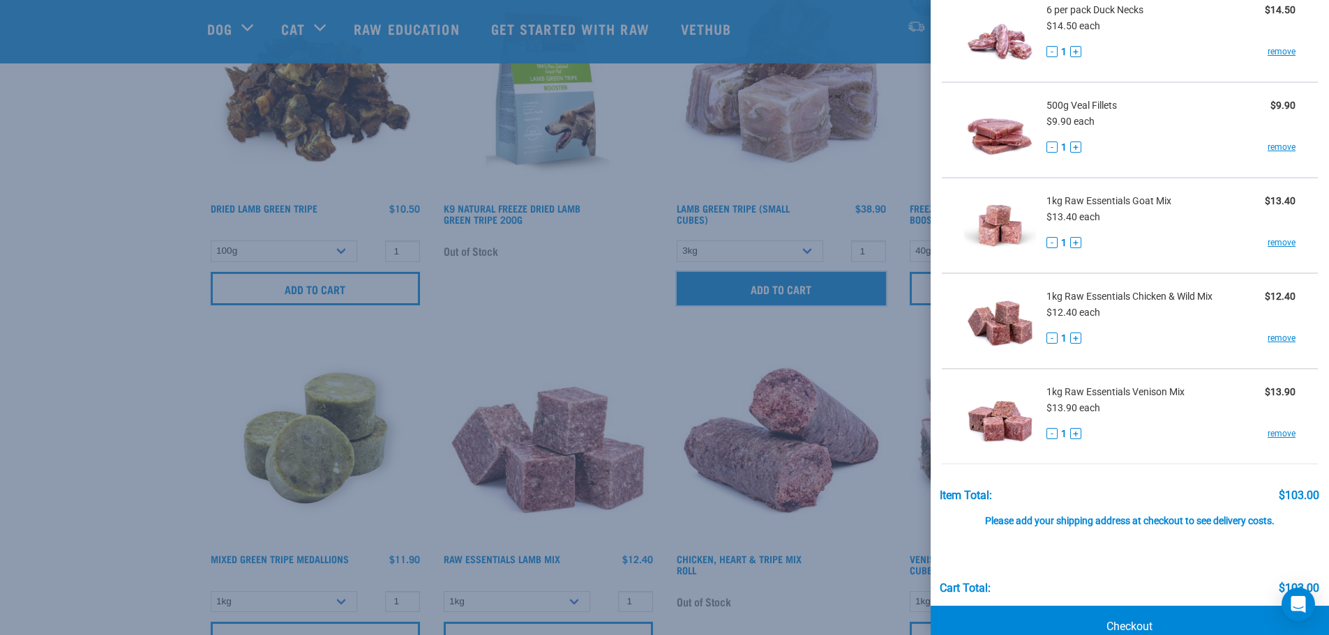
scroll to position [203, 0]
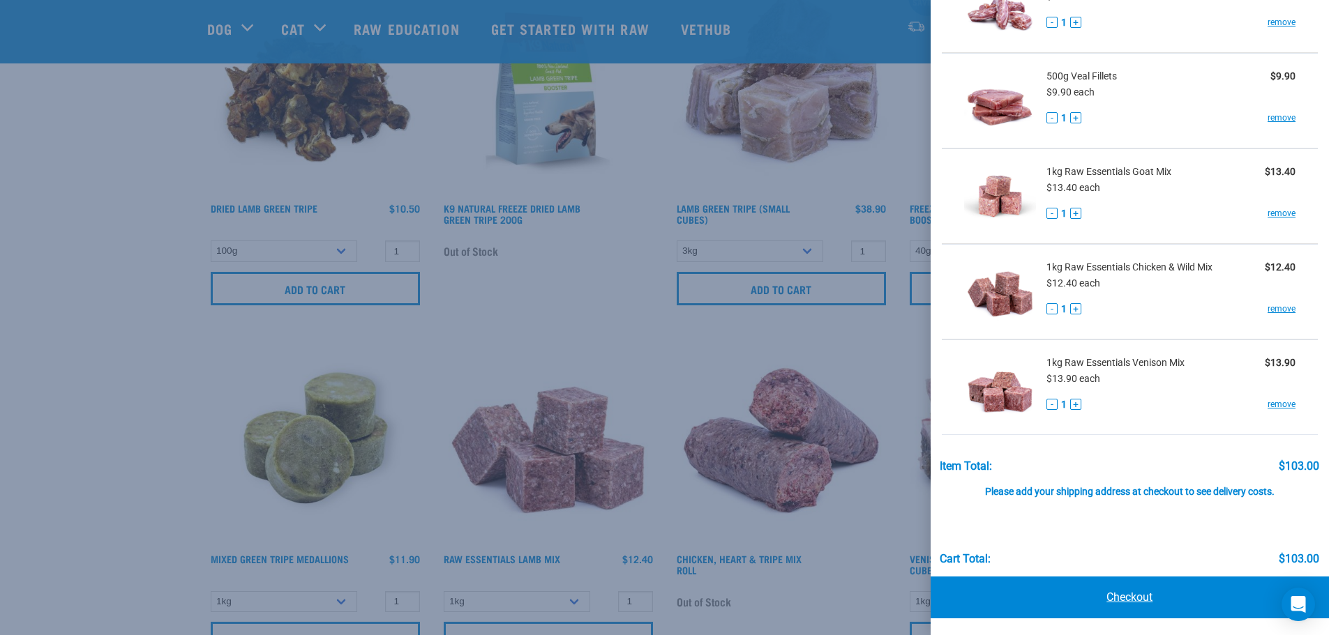
click at [1128, 596] on link "Checkout" at bounding box center [1129, 598] width 399 height 42
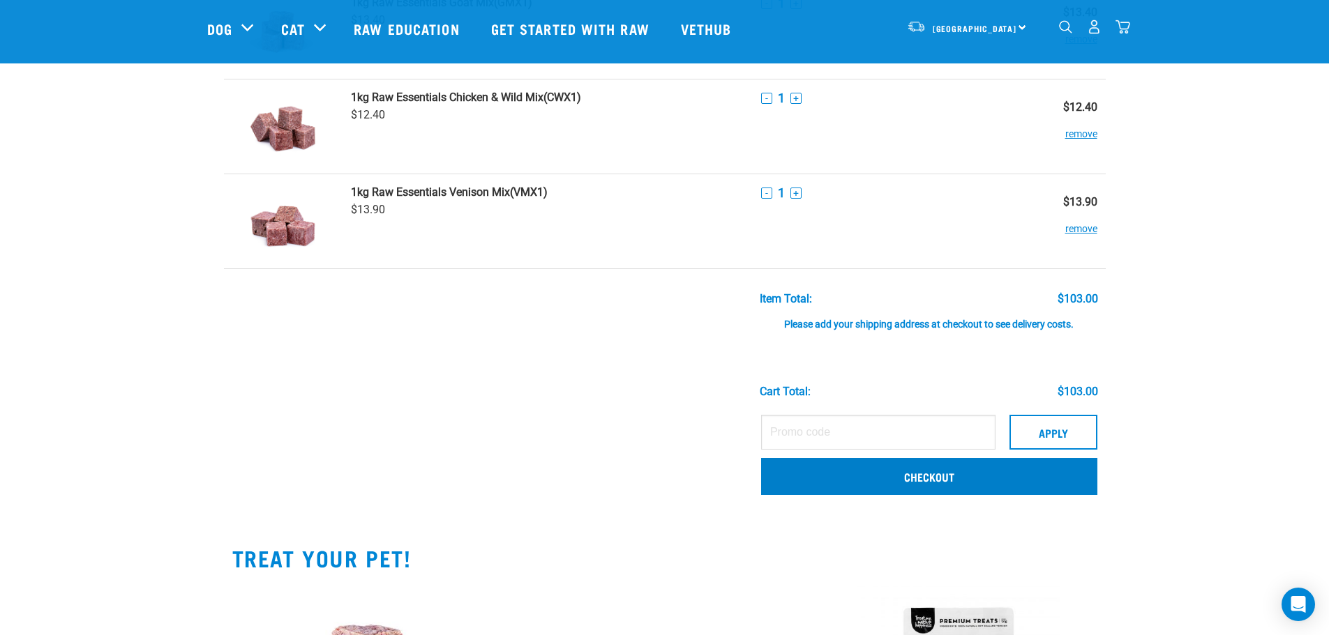
scroll to position [465, 0]
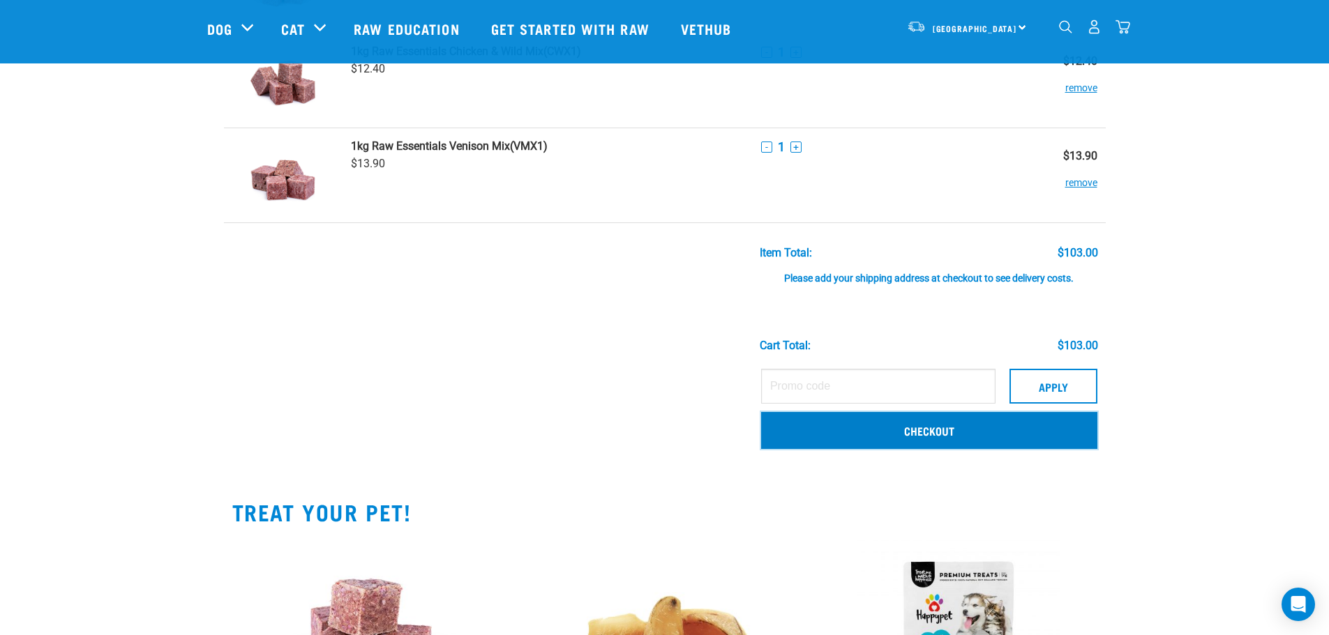
click at [995, 423] on link "Checkout" at bounding box center [929, 430] width 336 height 36
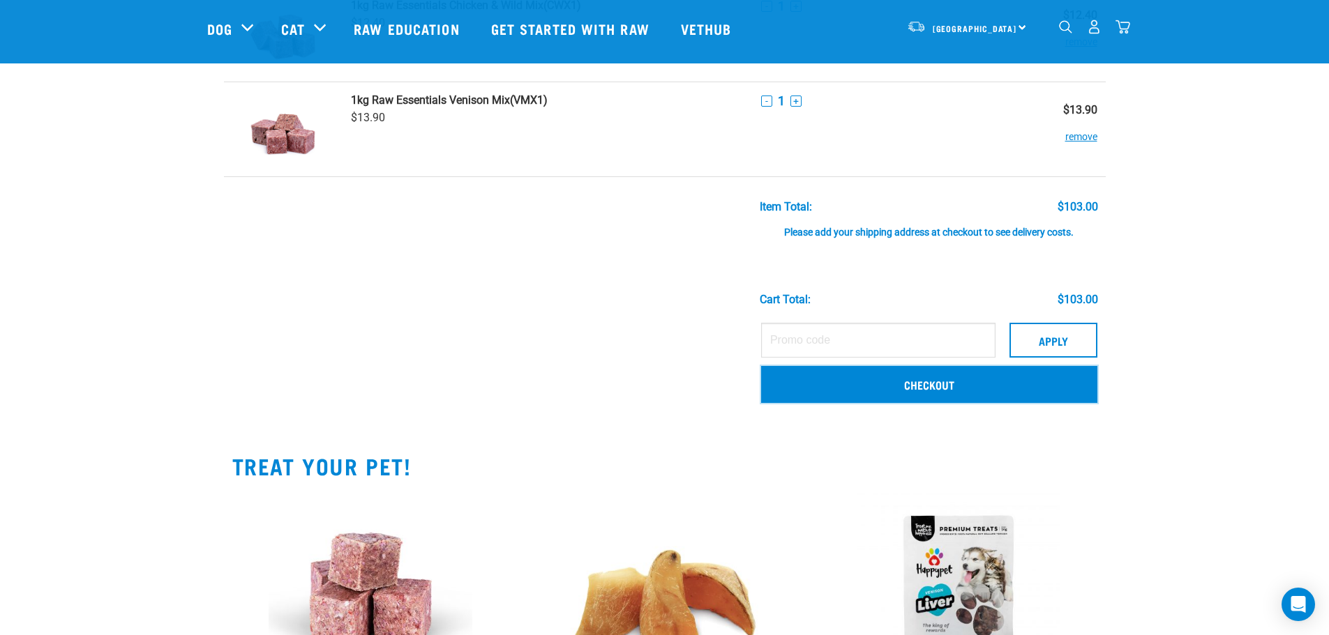
scroll to position [651, 0]
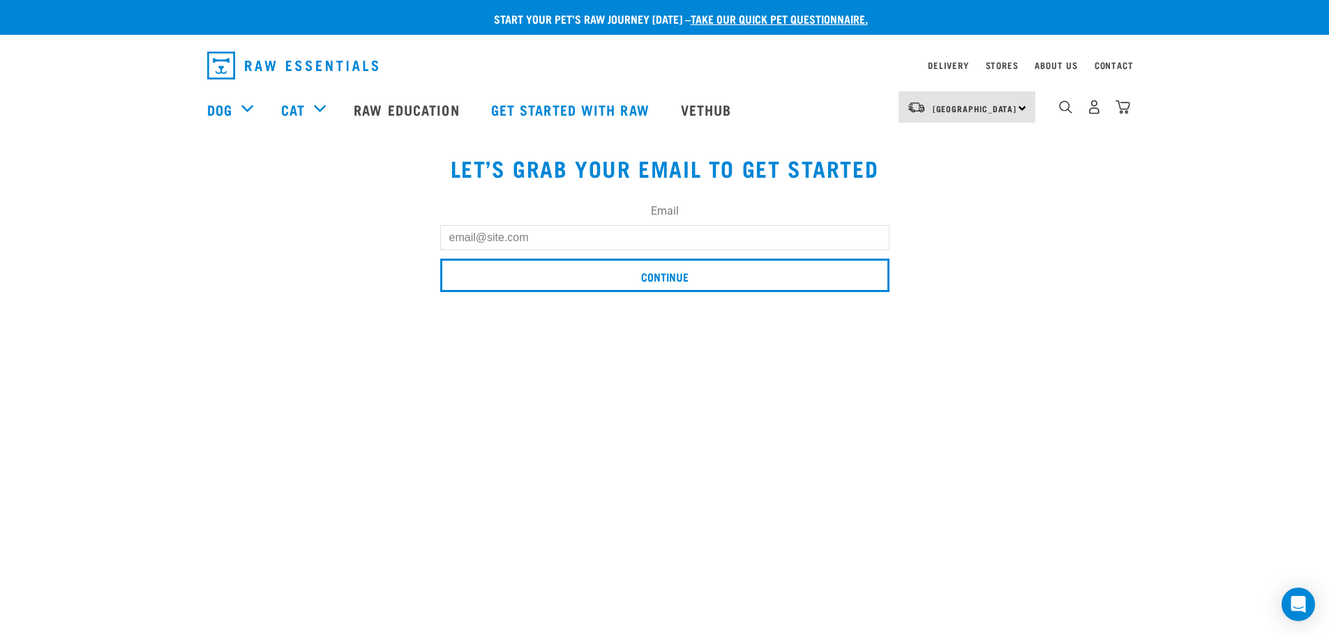
click at [506, 235] on input "Email" at bounding box center [664, 237] width 449 height 25
type input "hannahrbunny@gmail.com"
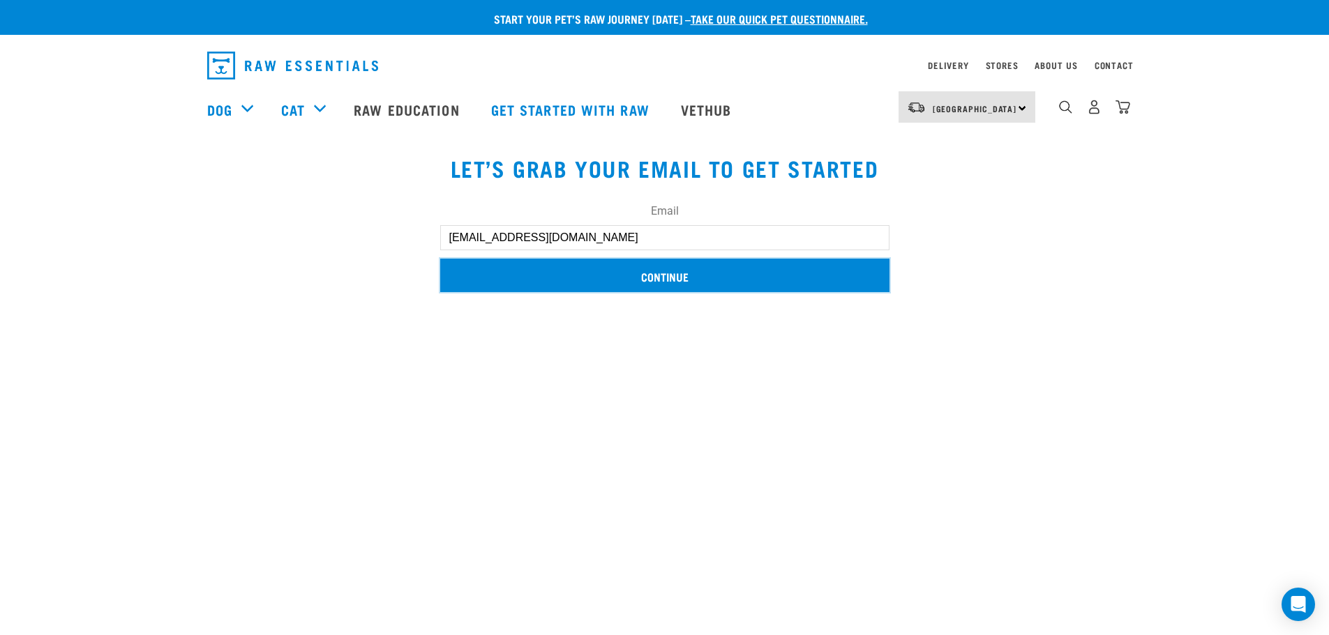
click at [631, 276] on input "Continue" at bounding box center [664, 275] width 449 height 33
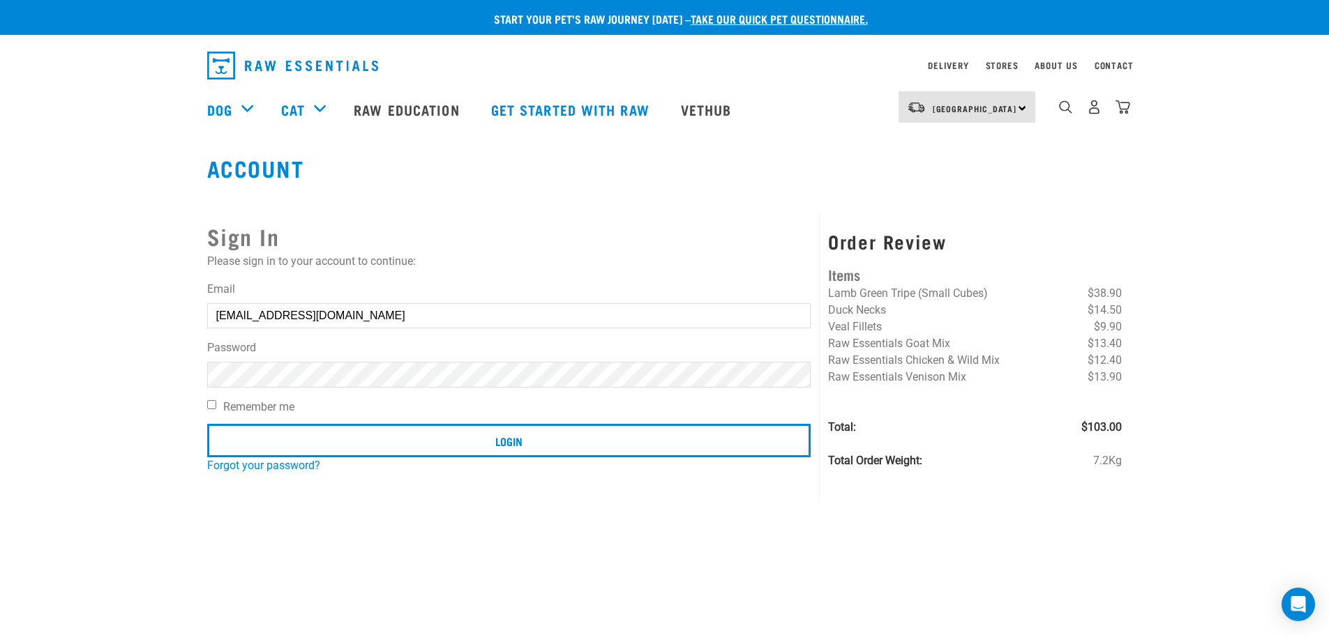
click at [268, 409] on label "Remember me" at bounding box center [509, 407] width 604 height 17
click at [216, 409] on input "Remember me" at bounding box center [211, 404] width 9 height 9
checkbox input "true"
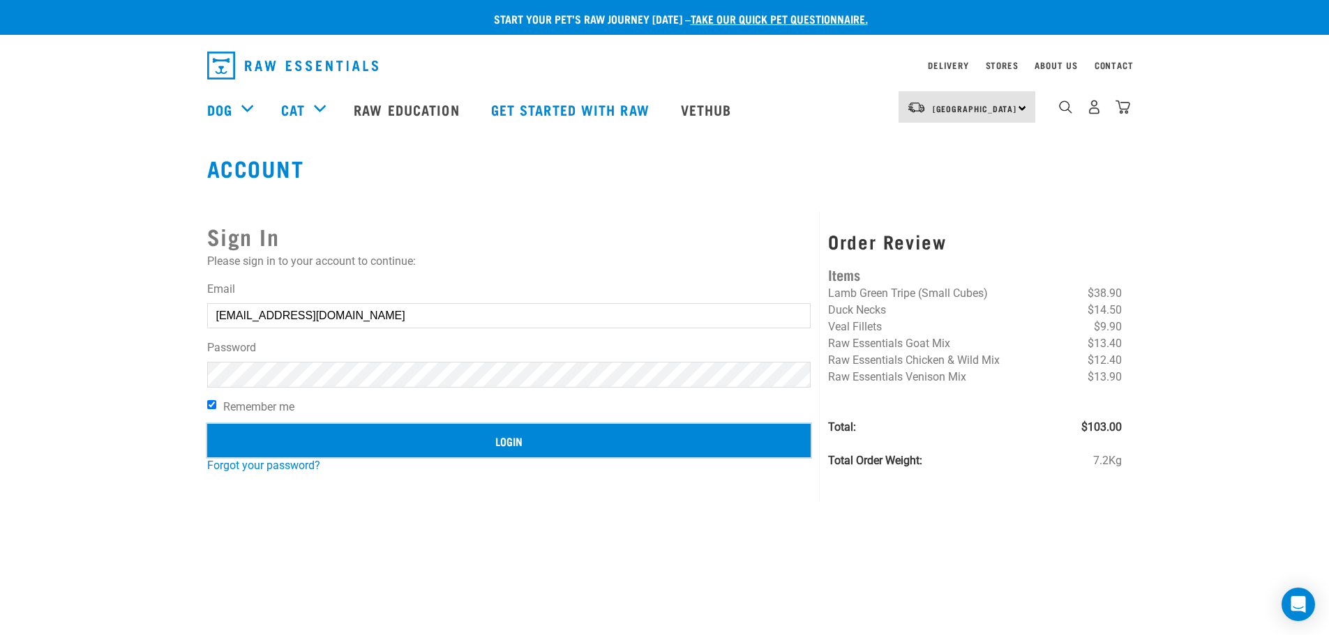
click at [474, 433] on input "Login" at bounding box center [509, 440] width 604 height 33
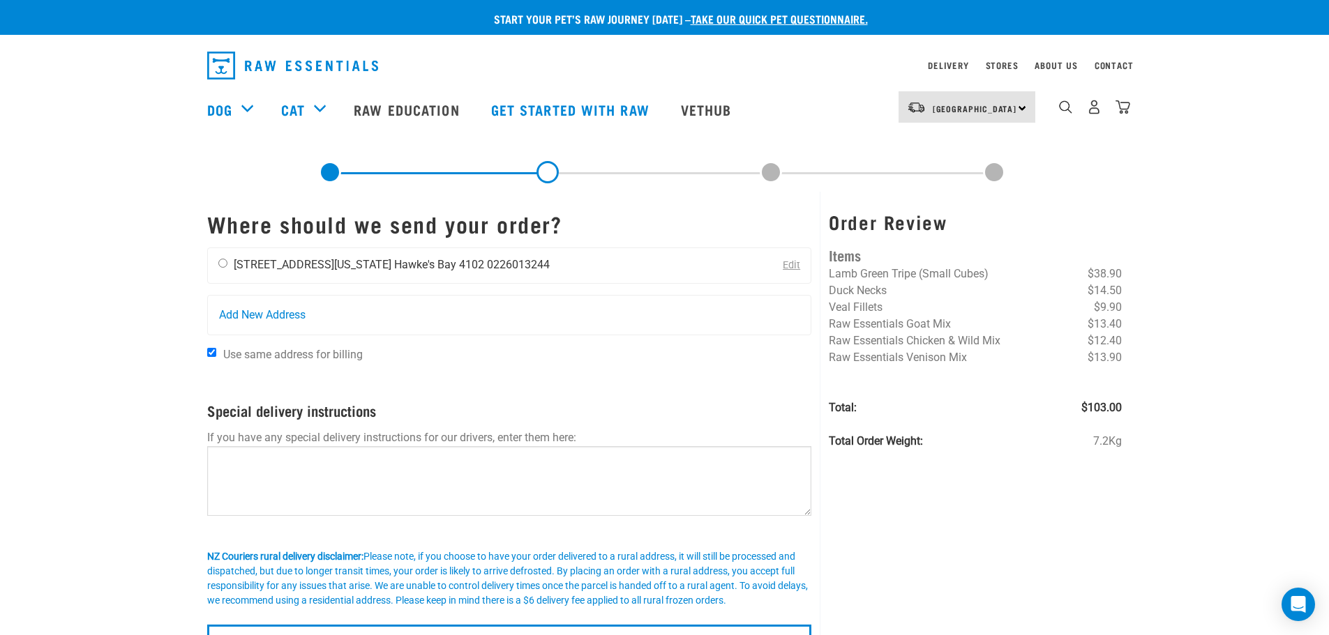
click at [276, 258] on li "[STREET_ADDRESS][US_STATE]" at bounding box center [313, 264] width 158 height 13
click at [222, 264] on input "radio" at bounding box center [222, 263] width 9 height 9
radio input "true"
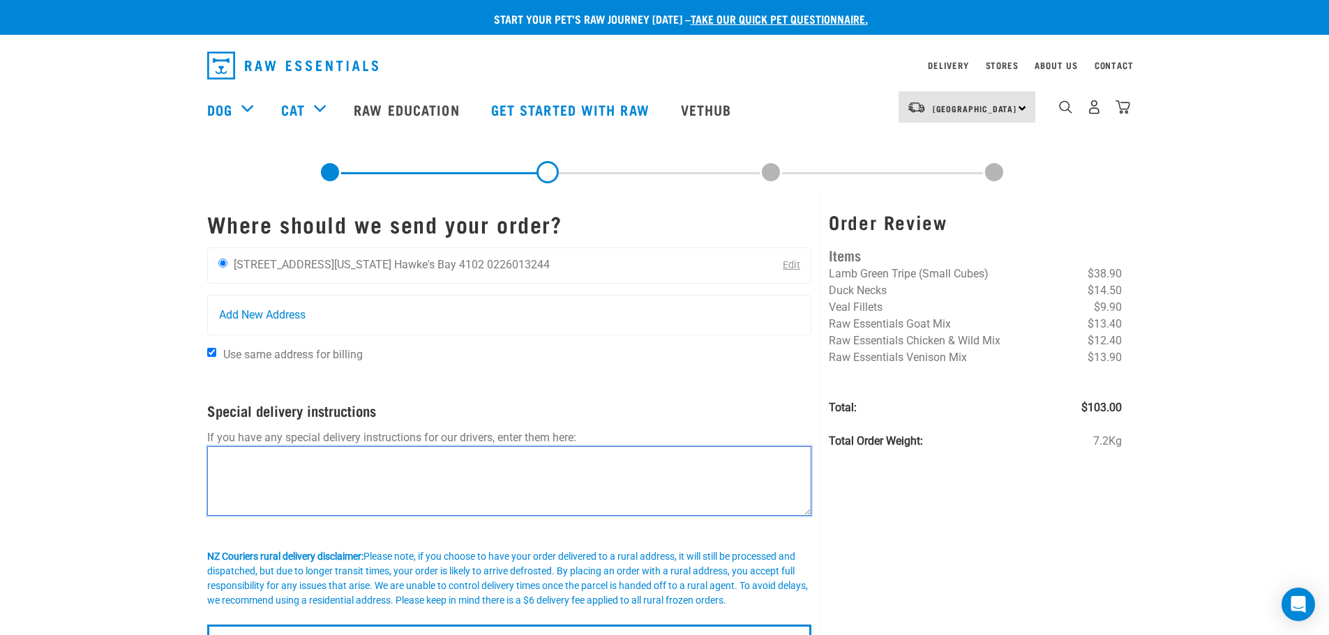
click at [398, 481] on textarea at bounding box center [509, 481] width 605 height 70
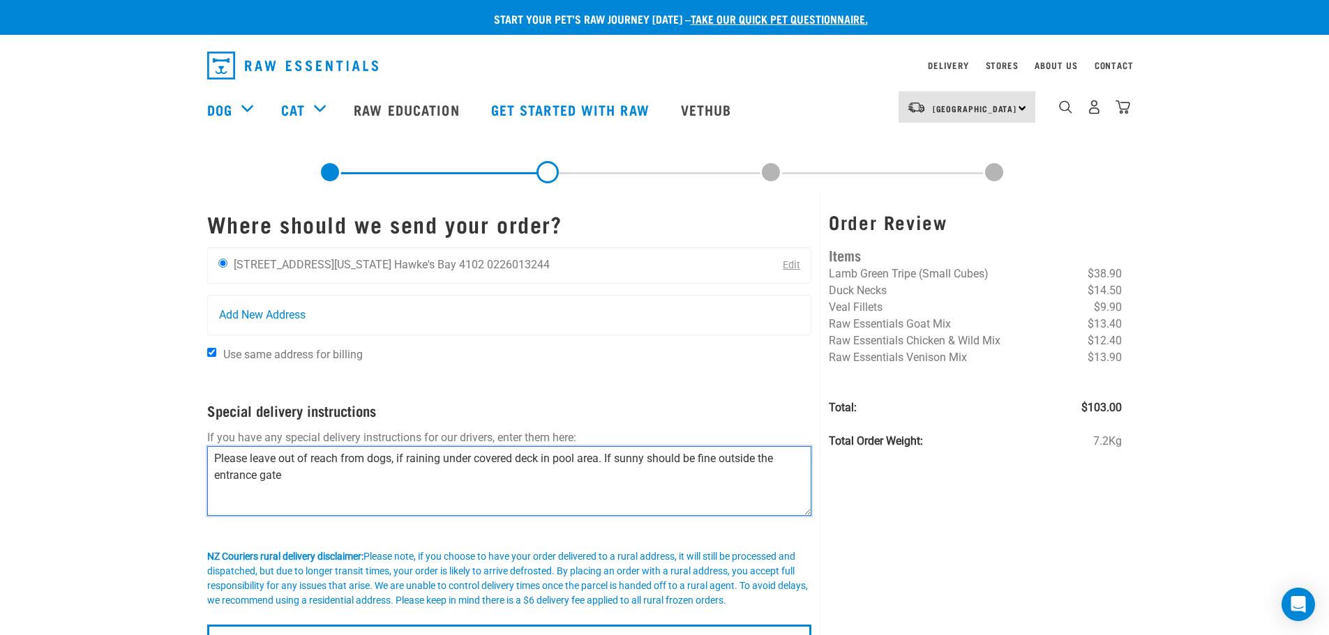
drag, startPoint x: 329, startPoint y: 486, endPoint x: 610, endPoint y: 455, distance: 282.8
click at [610, 455] on textarea "Please leave out of reach from dogs, if raining under covered deck in pool area…" at bounding box center [509, 481] width 605 height 70
click at [395, 458] on textarea "Please leave out of reach from dogs, if raining under covered deck in pool area." at bounding box center [509, 481] width 605 height 70
click at [697, 459] on textarea "Please leave out of reach from dogs in the pool area, if raining under covered …" at bounding box center [509, 481] width 605 height 70
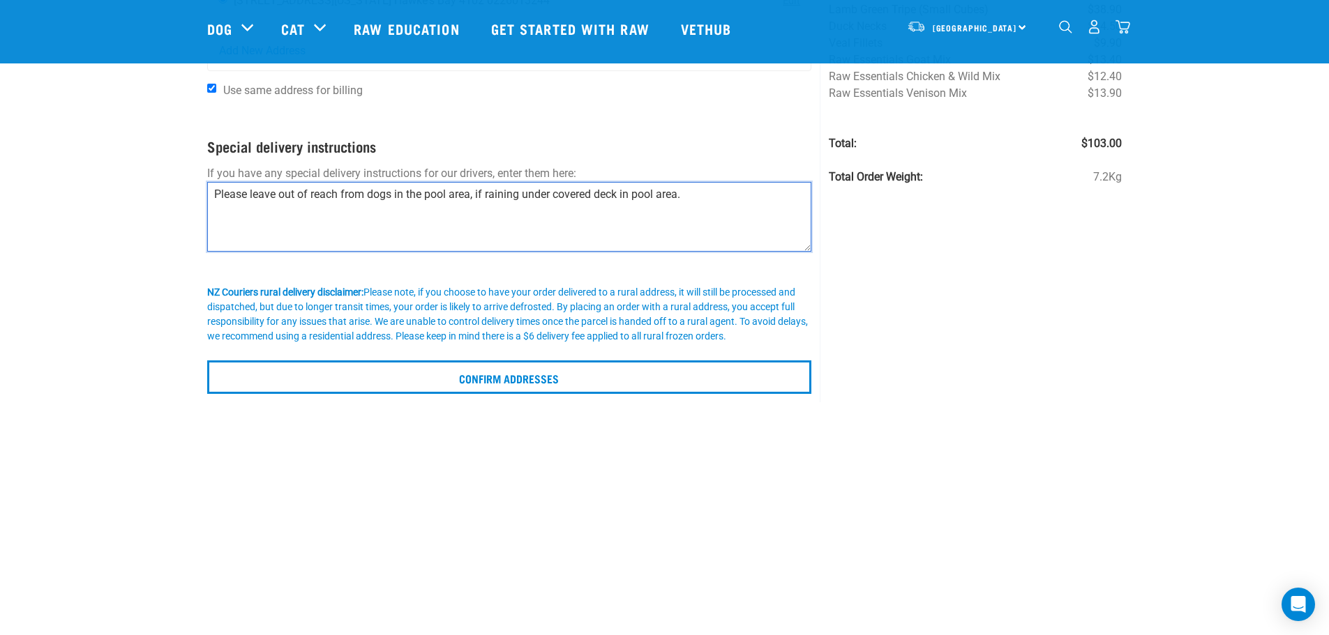
scroll to position [186, 0]
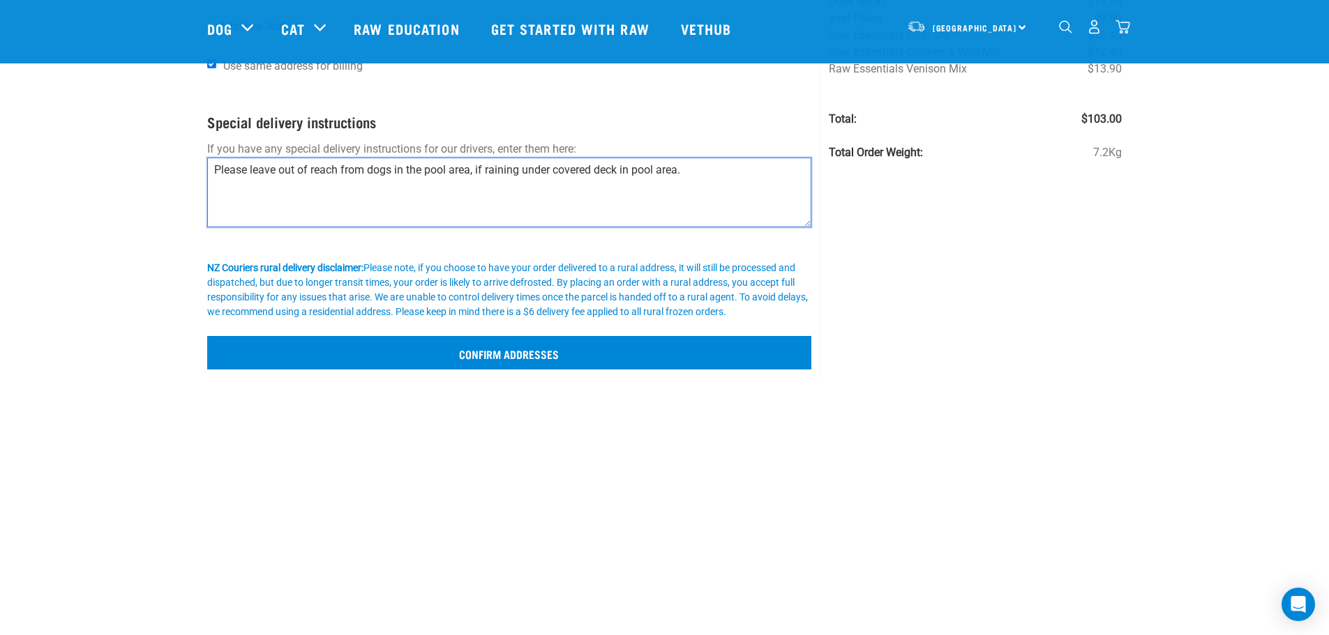
type textarea "Please leave out of reach from dogs in the pool area, if raining under covered …"
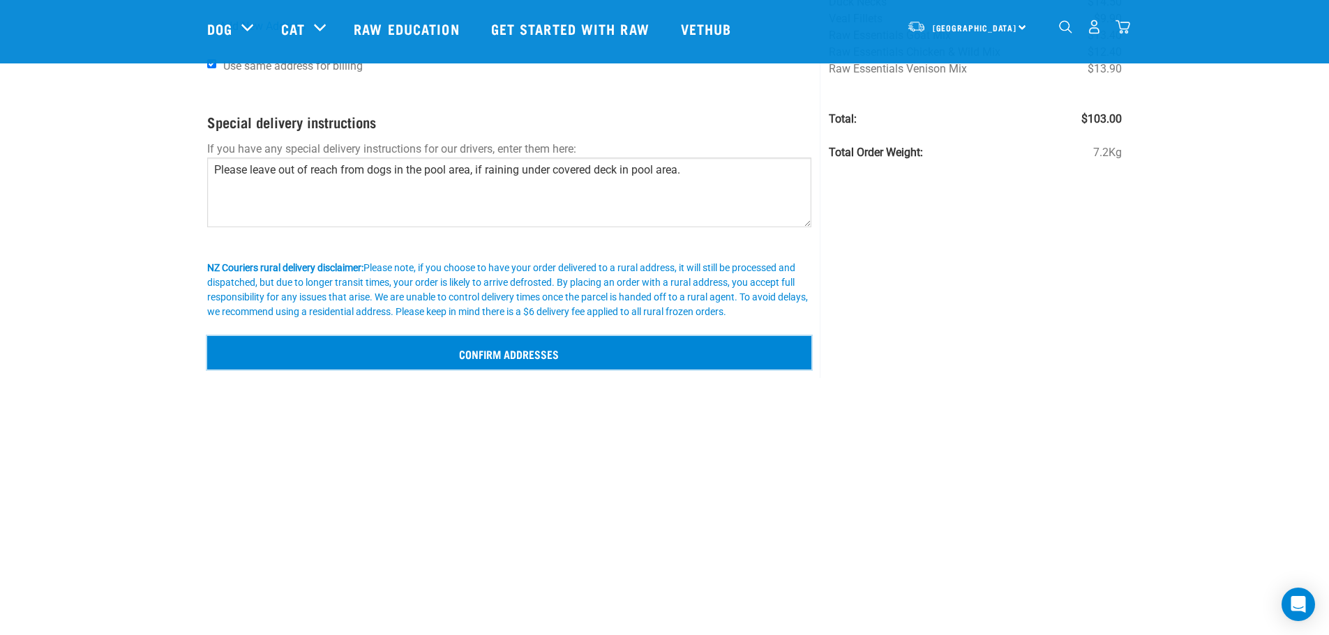
click at [575, 356] on input "Confirm addresses" at bounding box center [509, 352] width 605 height 33
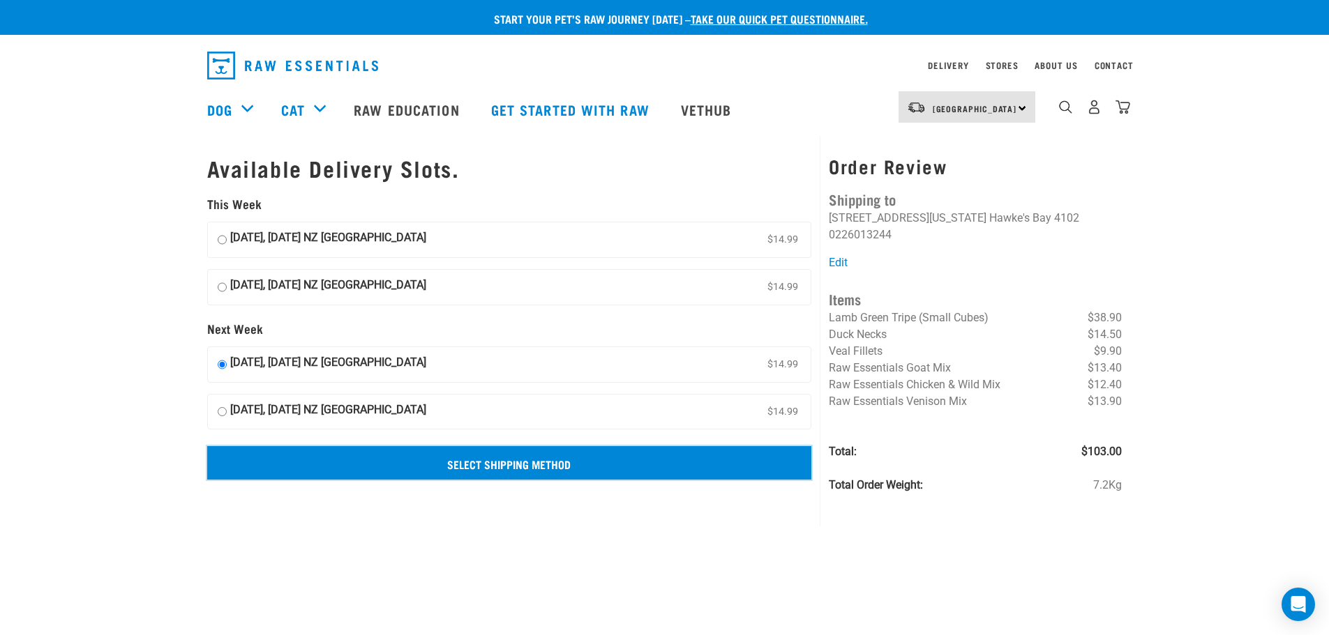
click at [462, 460] on input "Select Shipping Method" at bounding box center [509, 462] width 605 height 33
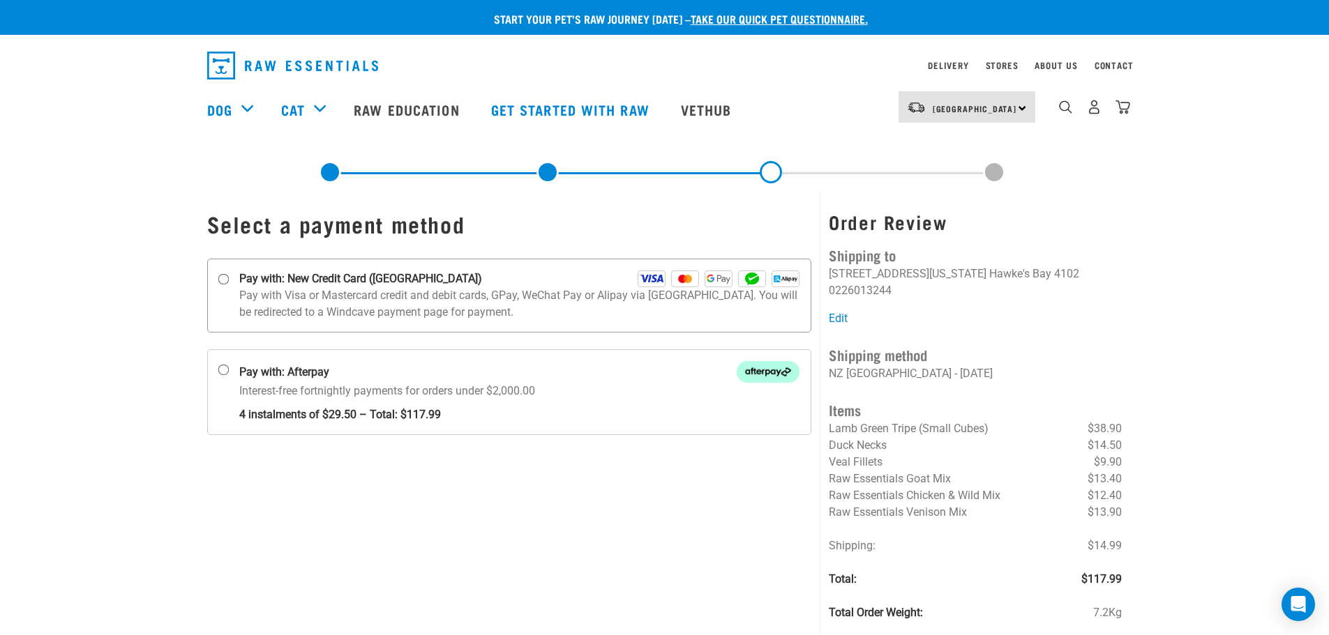
click at [296, 289] on p "Pay with Visa or Mastercard credit and debit cards, GPay, WeChat Pay or Alipay …" at bounding box center [519, 303] width 561 height 33
click at [229, 285] on input "Pay with: New Credit Card (Windcave)" at bounding box center [223, 279] width 11 height 11
radio input "true"
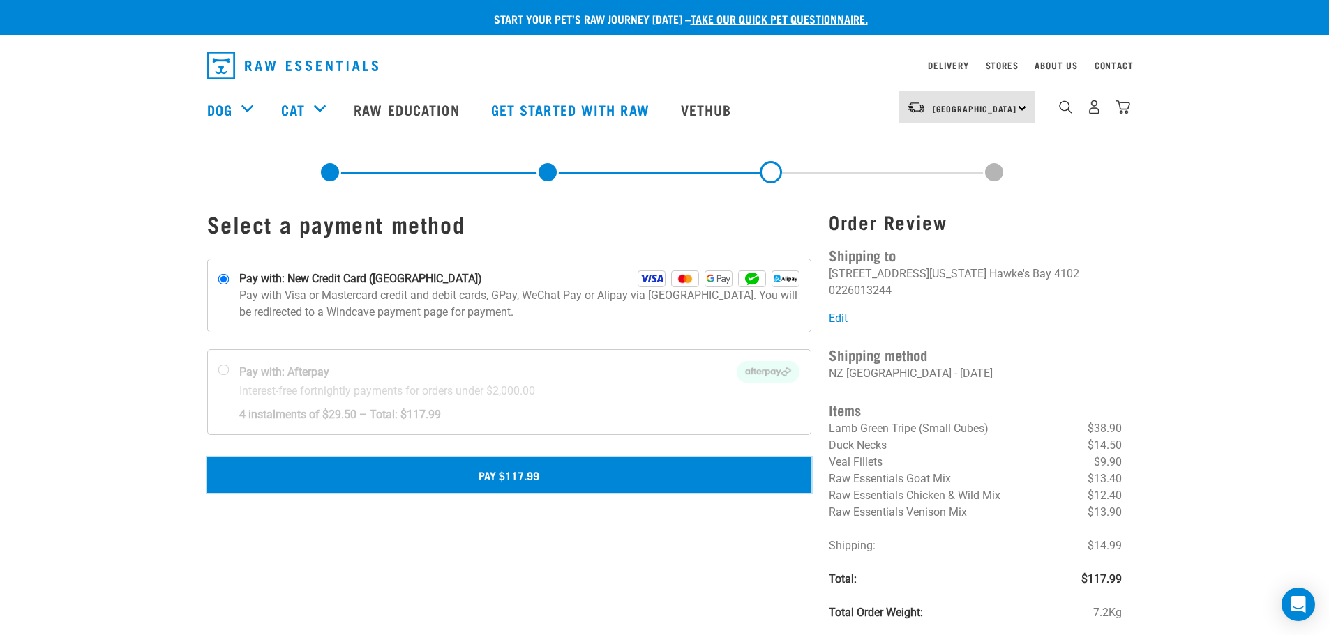
click at [471, 468] on button "Pay $117.99" at bounding box center [509, 475] width 605 height 35
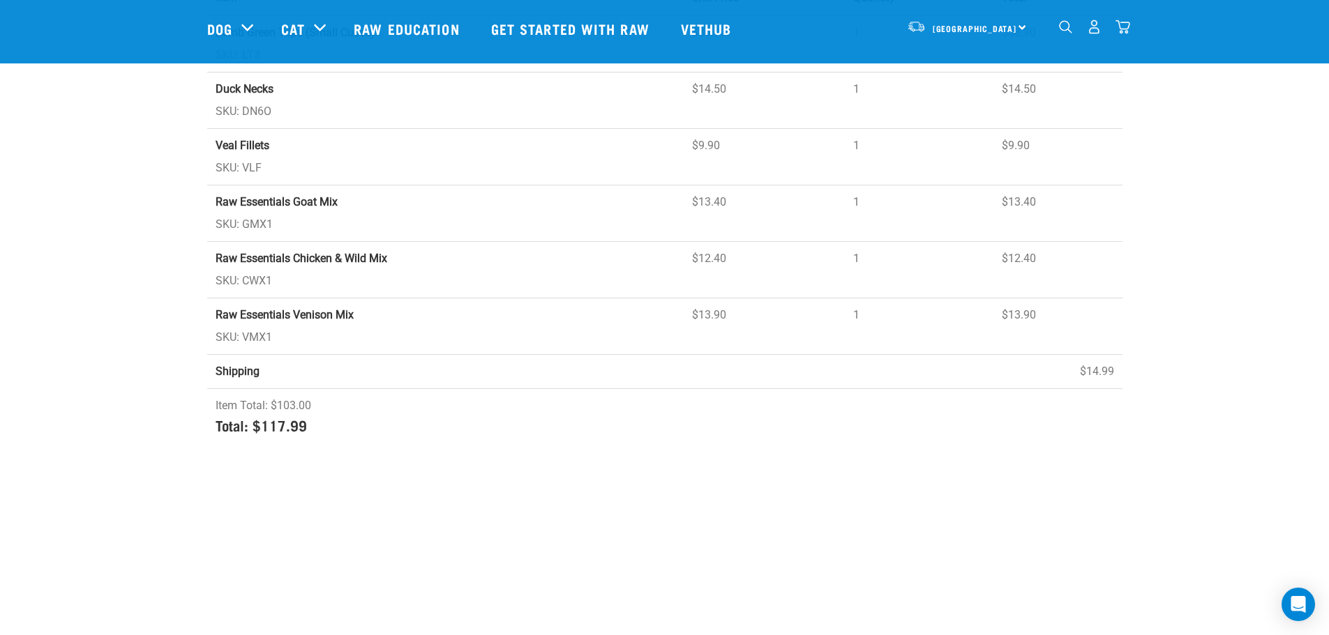
scroll to position [93, 0]
